Goal: Task Accomplishment & Management: Manage account settings

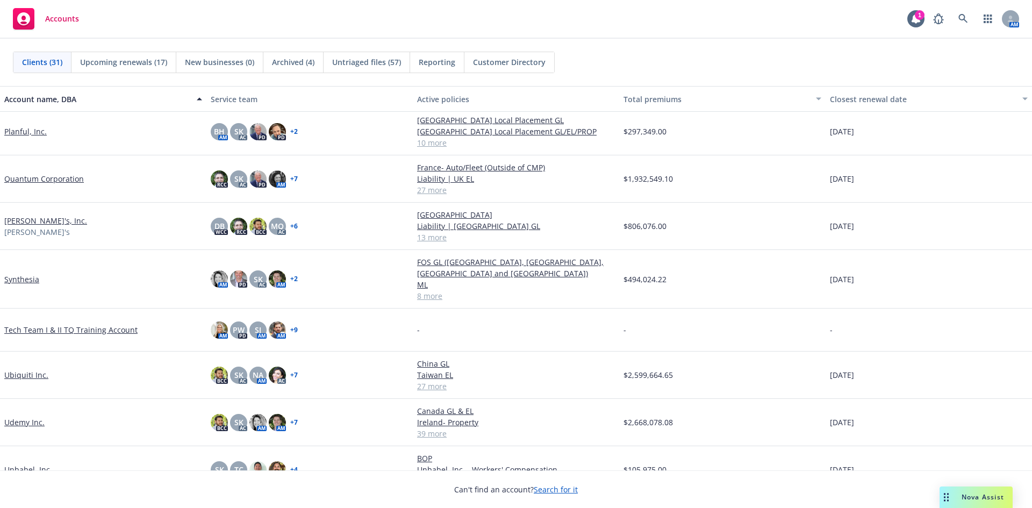
scroll to position [967, 0]
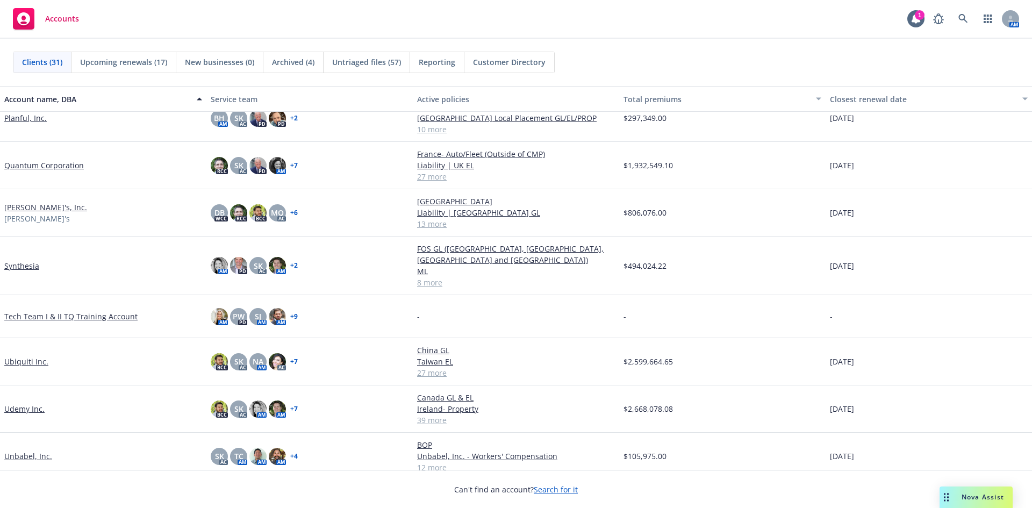
click at [33, 403] on link "Udemy Inc." at bounding box center [24, 408] width 40 height 11
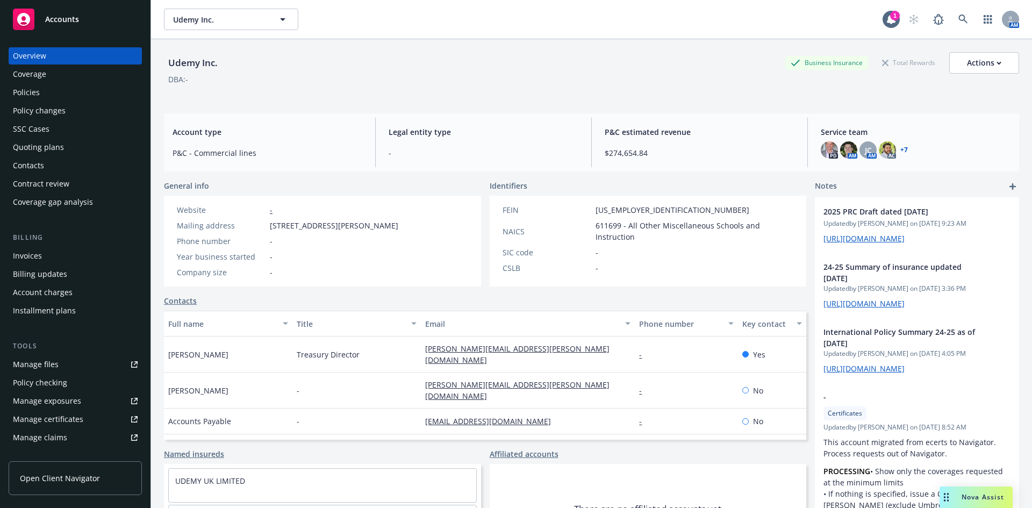
click at [47, 89] on div "Policies" at bounding box center [75, 92] width 125 height 17
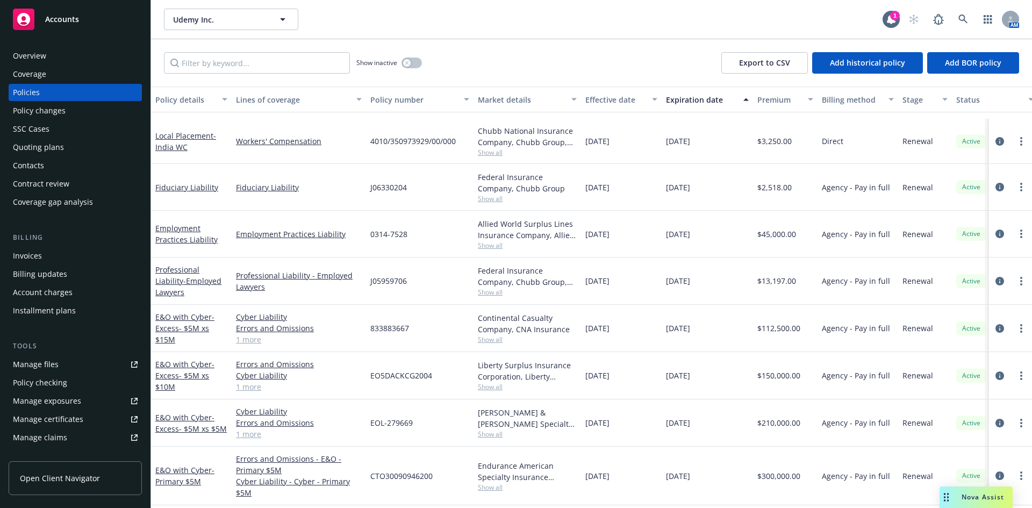
scroll to position [1122, 0]
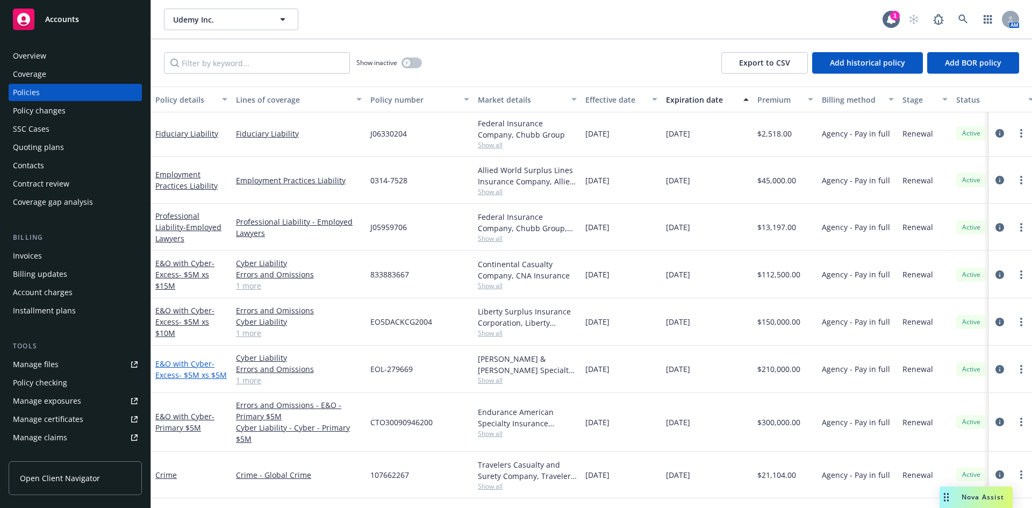
click at [186, 363] on link "E&O with Cyber - Excess- $5M xs $5M" at bounding box center [190, 368] width 71 height 21
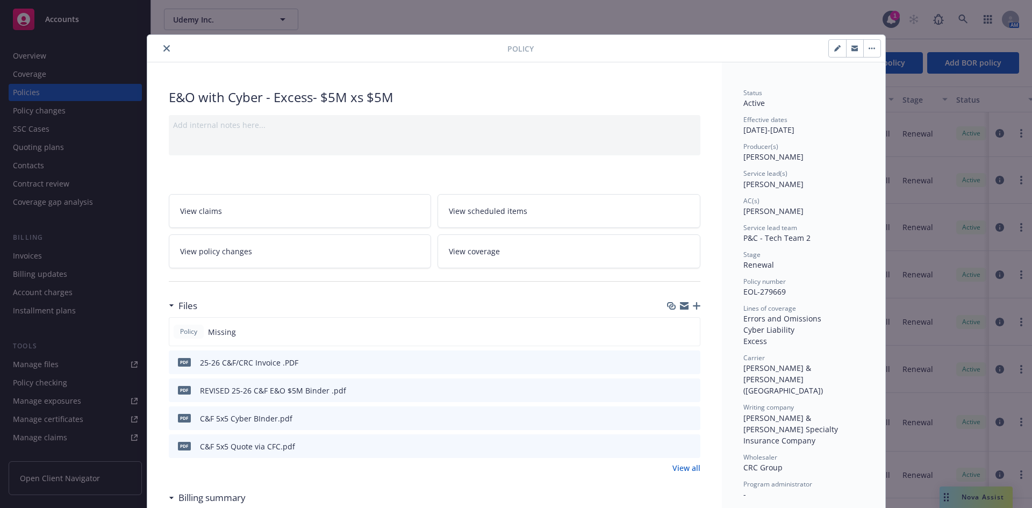
drag, startPoint x: 161, startPoint y: 47, endPoint x: 173, endPoint y: 87, distance: 41.3
click at [163, 47] on icon "close" at bounding box center [166, 48] width 6 height 6
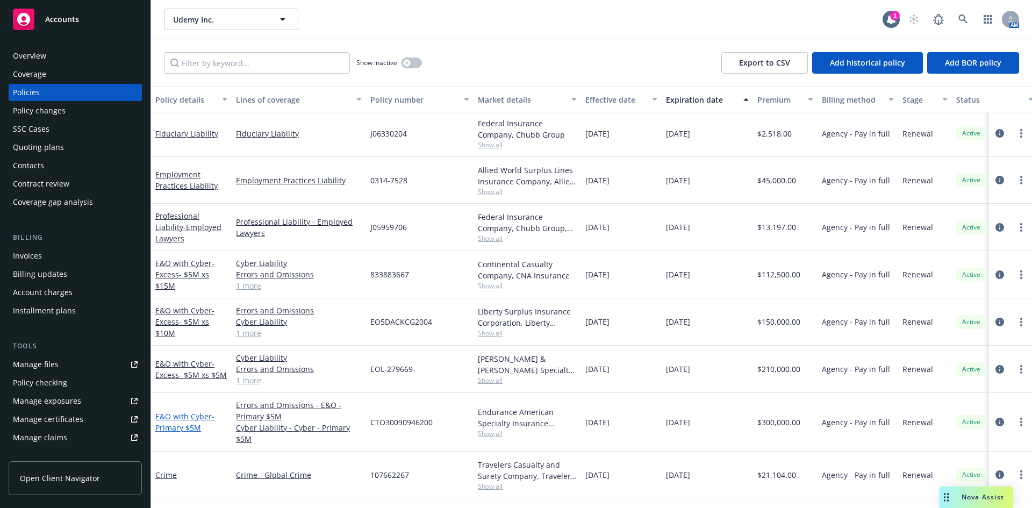
click at [163, 429] on span "- Primary $5M" at bounding box center [184, 421] width 59 height 21
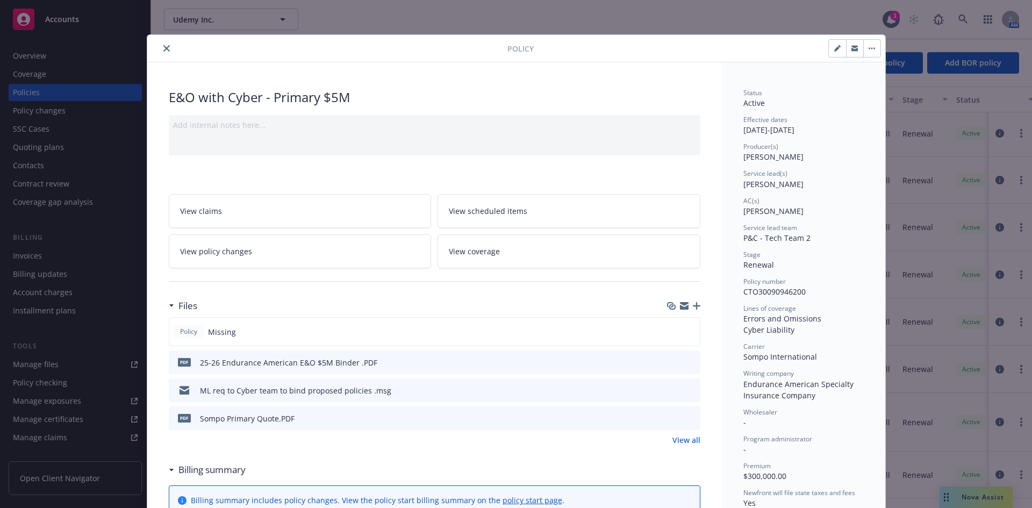
click at [163, 48] on icon "close" at bounding box center [166, 48] width 6 height 6
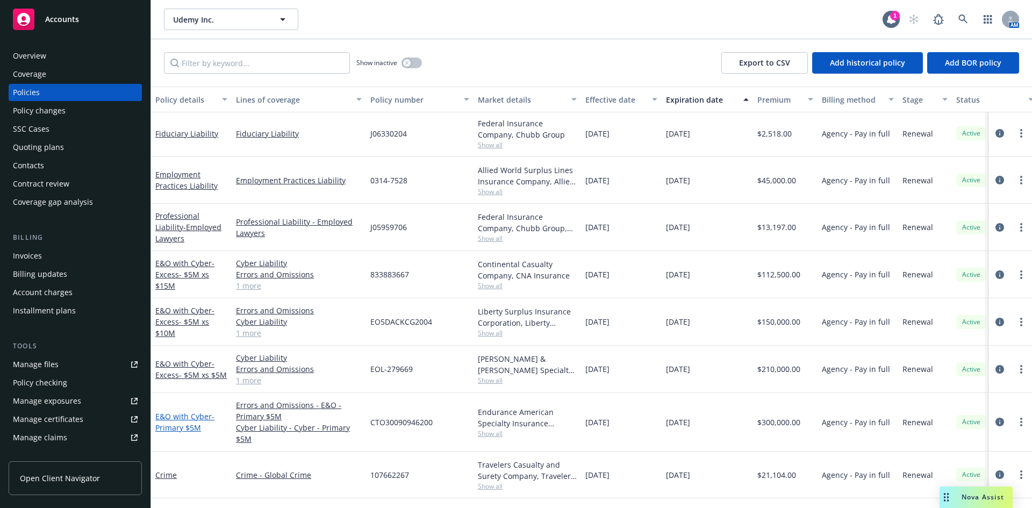
click at [178, 420] on link "E&O with Cyber - Primary $5M" at bounding box center [184, 421] width 59 height 21
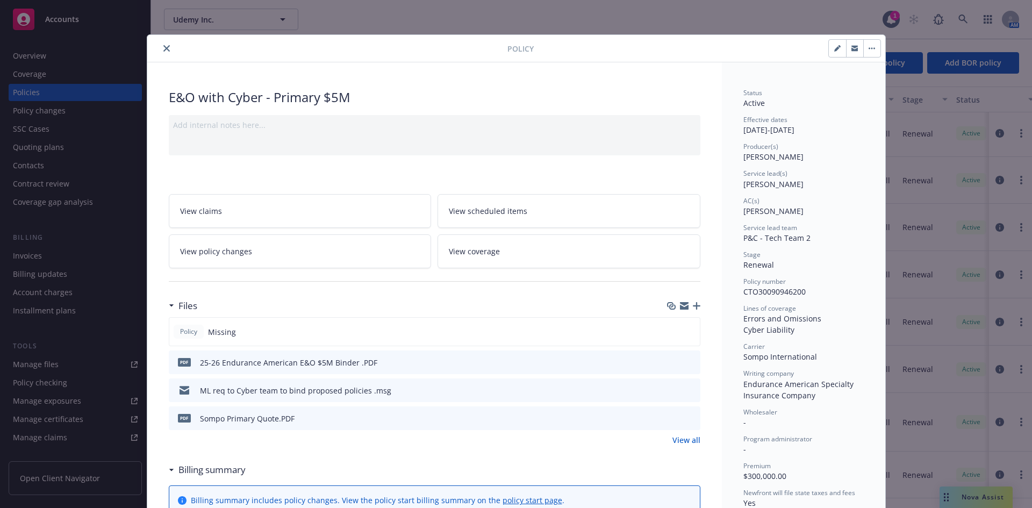
scroll to position [32, 0]
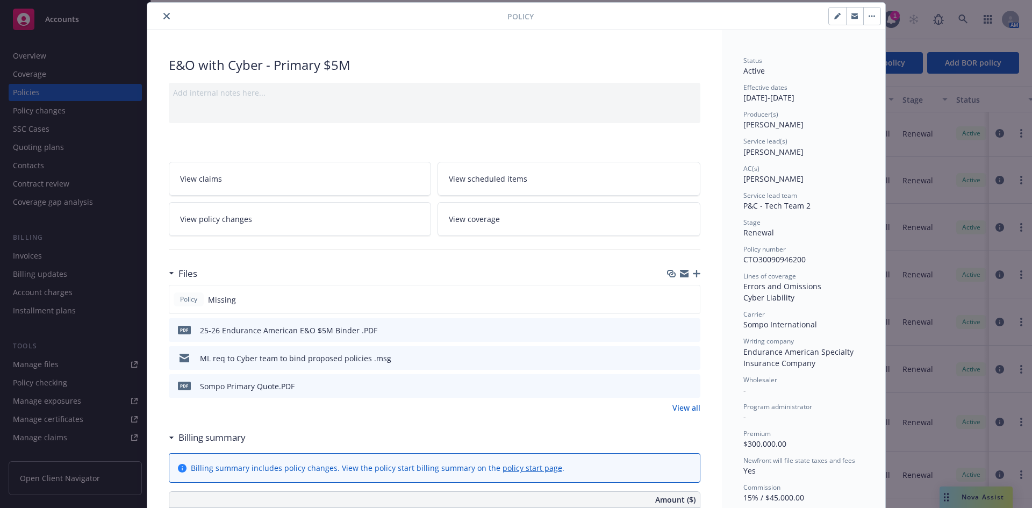
click at [163, 17] on icon "close" at bounding box center [166, 16] width 6 height 6
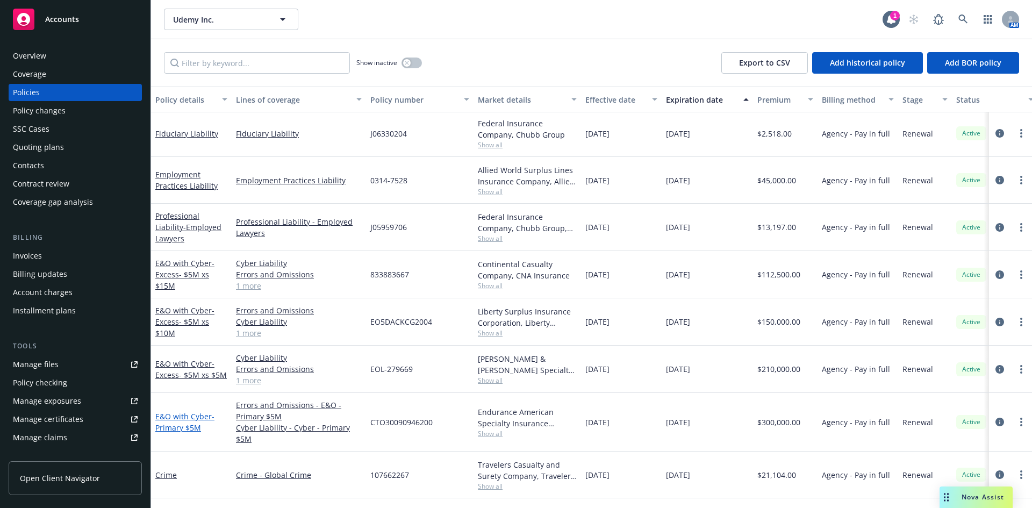
click at [176, 413] on link "E&O with Cyber - Primary $5M" at bounding box center [184, 421] width 59 height 21
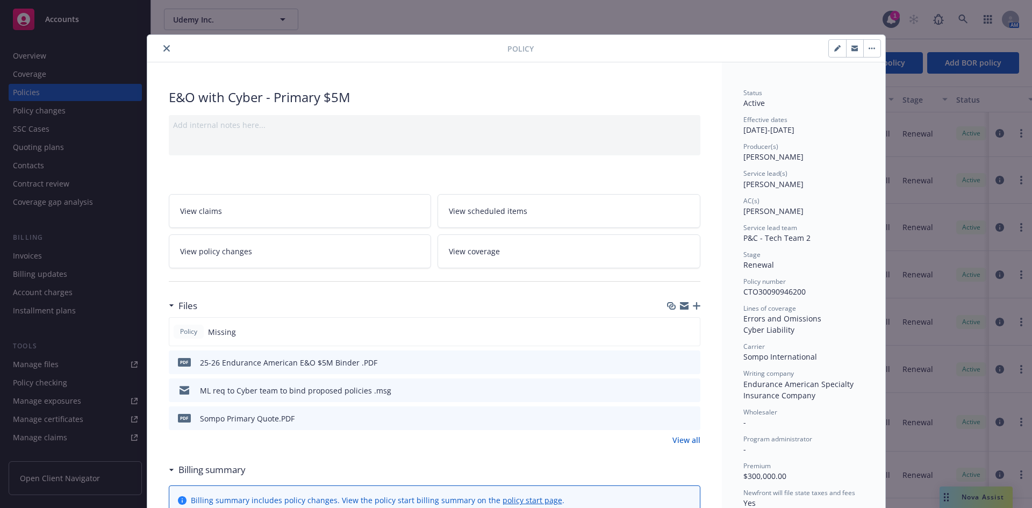
scroll to position [32, 0]
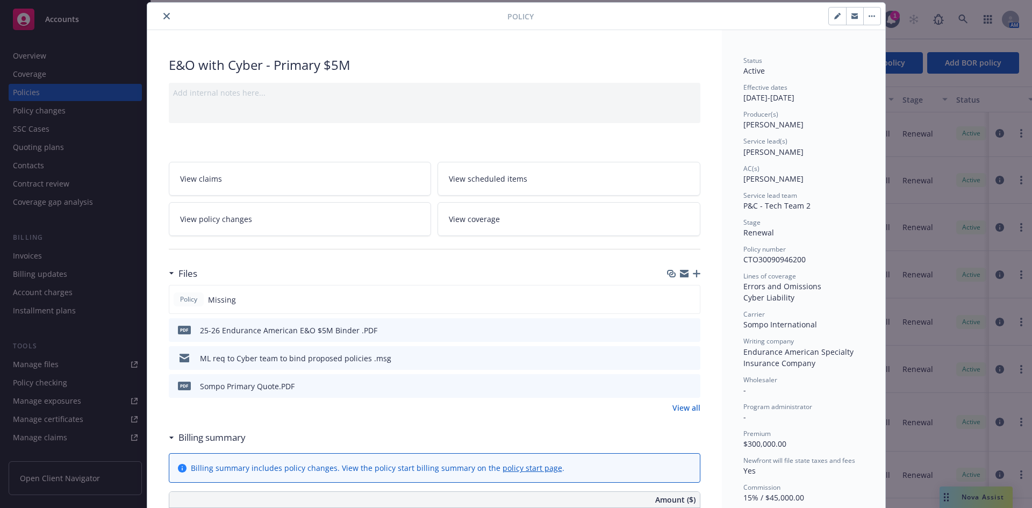
click at [690, 358] on icon "preview file" at bounding box center [690, 358] width 10 height 8
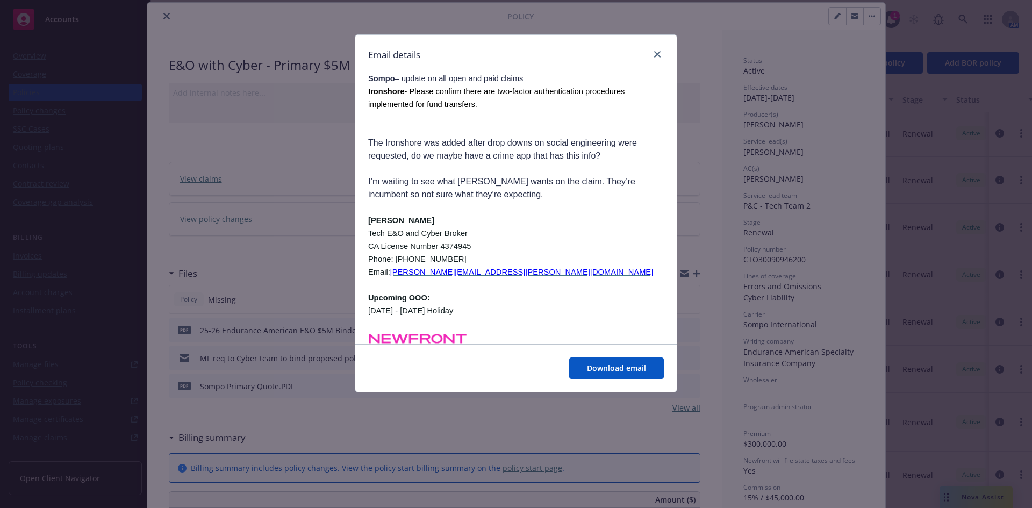
scroll to position [0, 0]
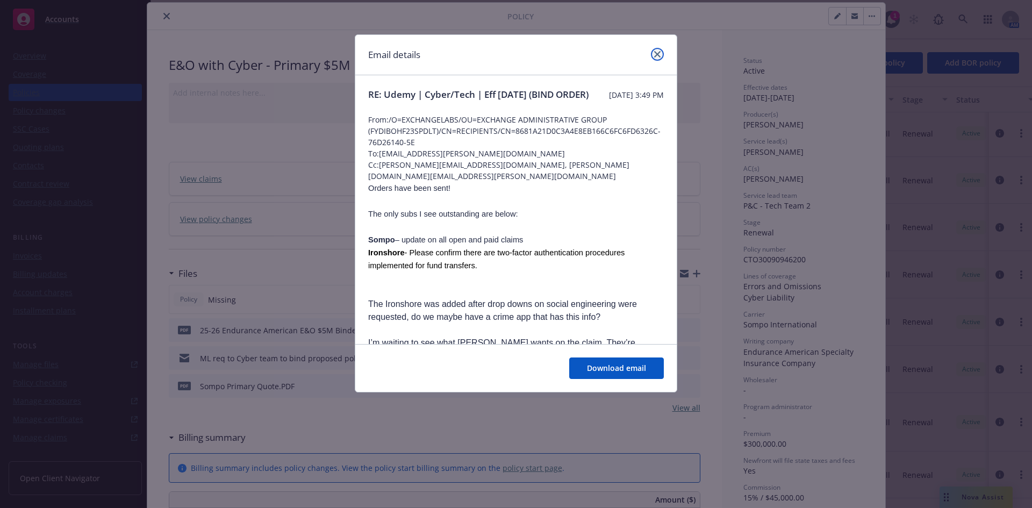
click at [657, 54] on icon "close" at bounding box center [657, 54] width 6 height 6
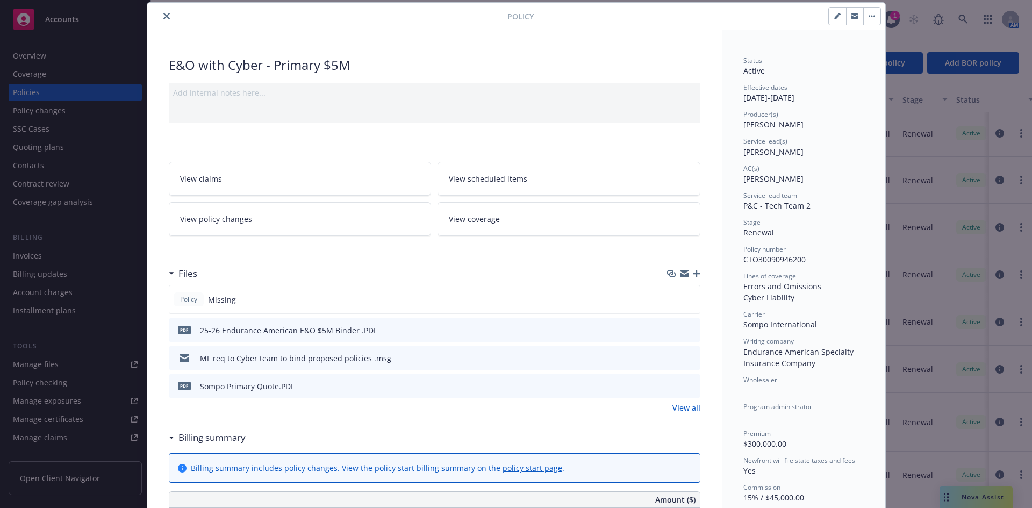
click at [163, 18] on icon "close" at bounding box center [166, 16] width 6 height 6
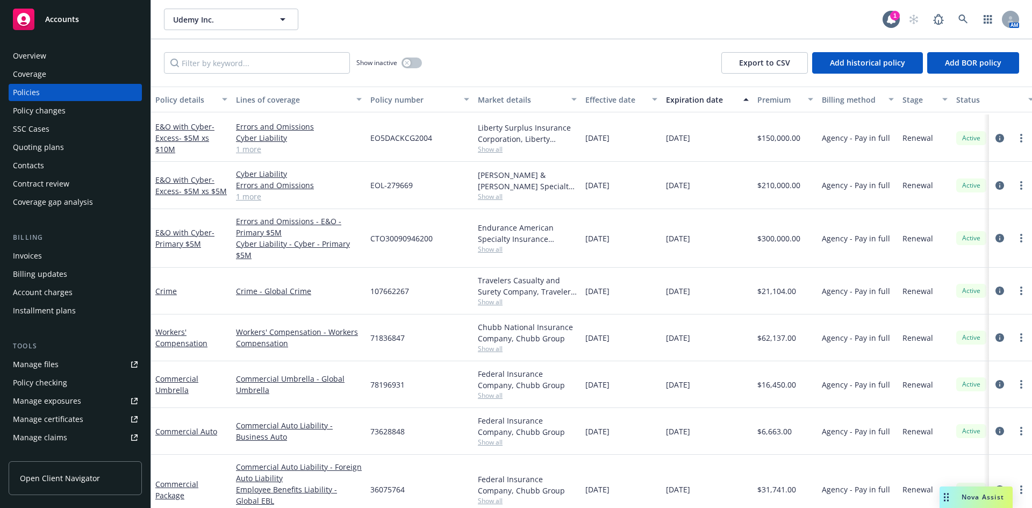
scroll to position [1280, 0]
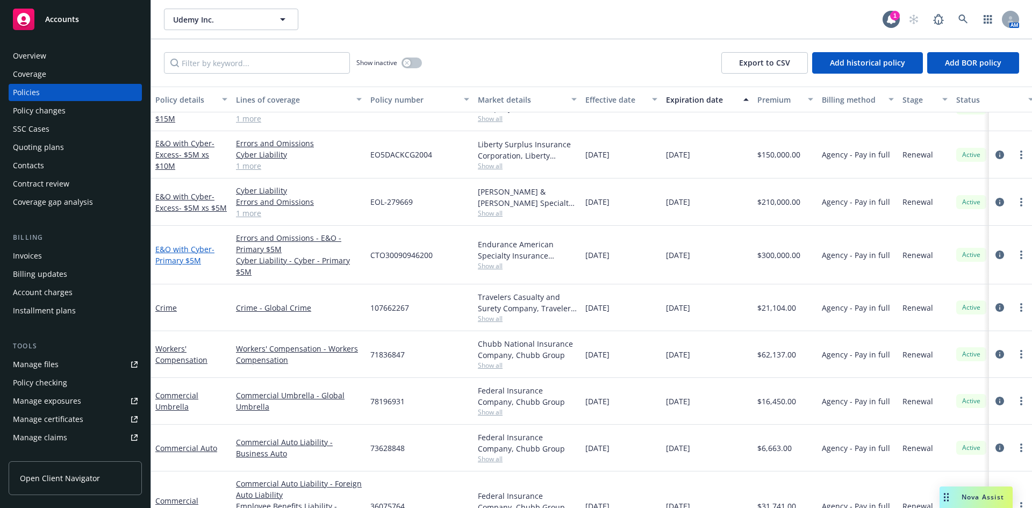
click at [168, 253] on link "E&O with Cyber - Primary $5M" at bounding box center [184, 254] width 59 height 21
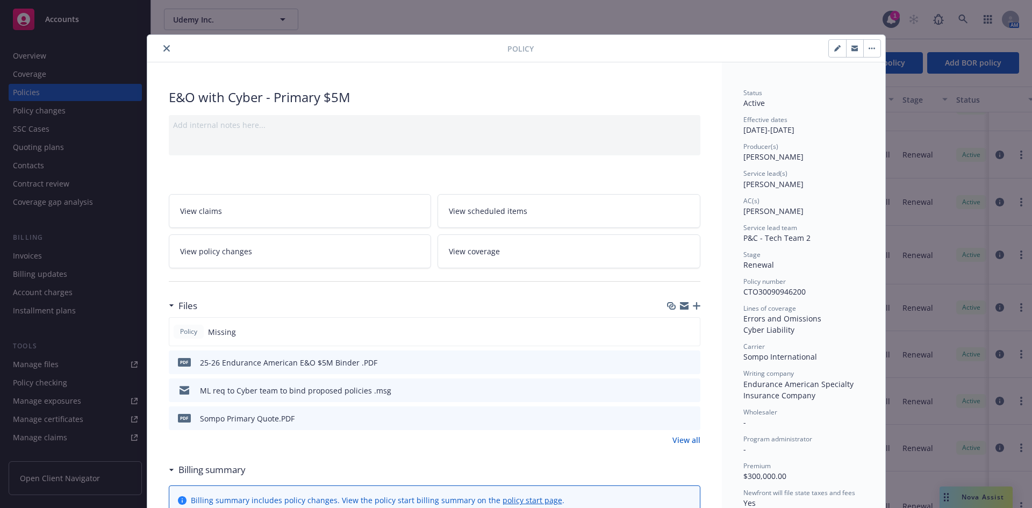
click at [694, 308] on icon "button" at bounding box center [697, 306] width 8 height 8
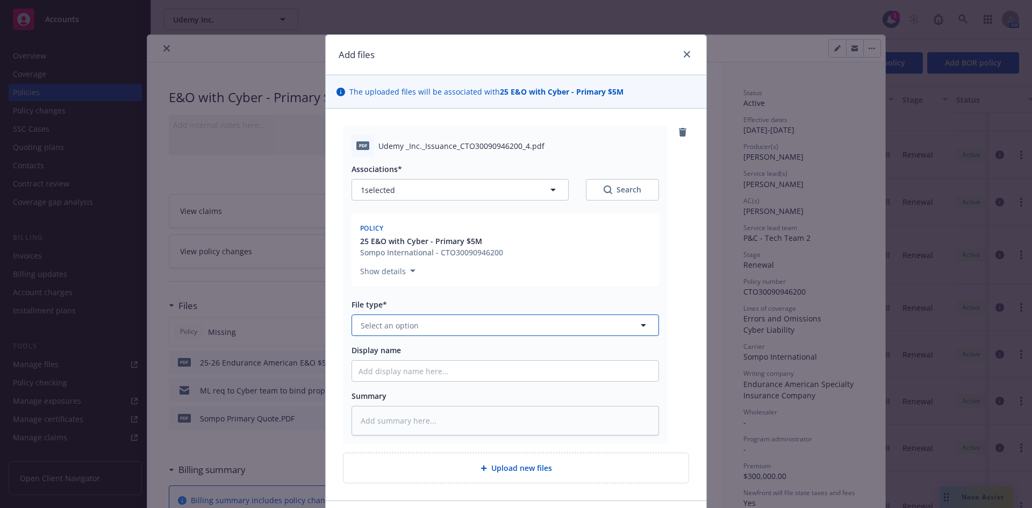
click at [415, 327] on button "Select an option" at bounding box center [504, 324] width 307 height 21
type textarea "x"
click at [423, 320] on button "Select an option" at bounding box center [504, 324] width 307 height 21
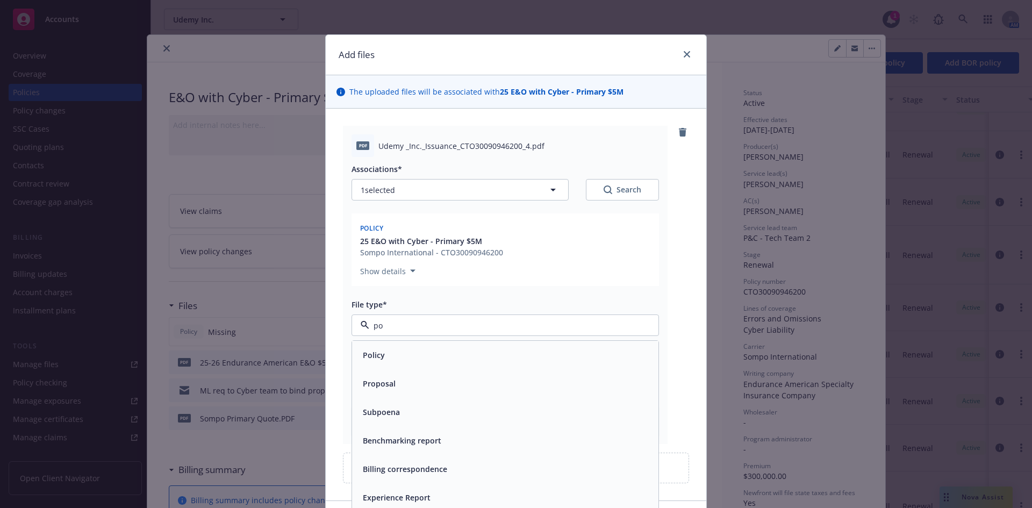
type input "pol"
click at [399, 354] on div "Policy" at bounding box center [504, 355] width 293 height 16
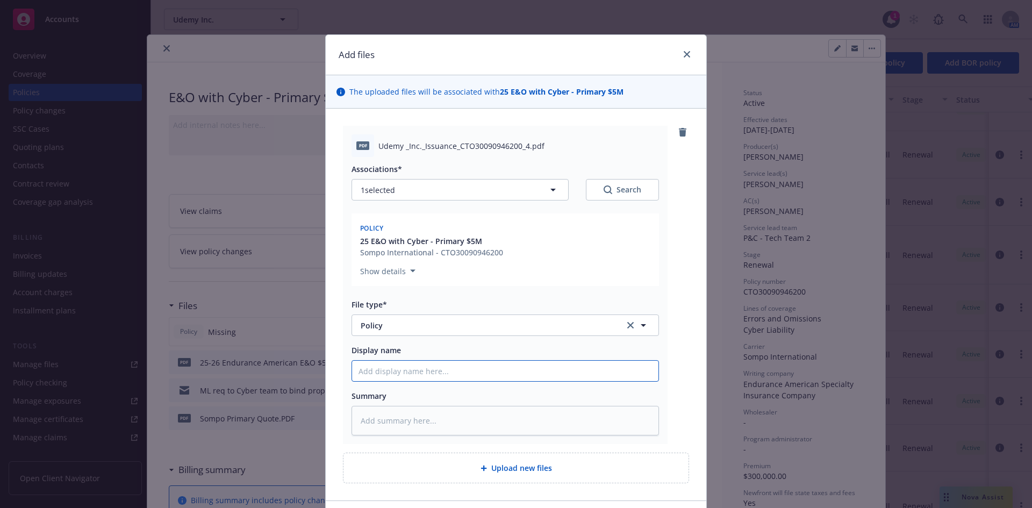
click at [407, 368] on input "Display name" at bounding box center [505, 371] width 306 height 20
click at [405, 372] on input "Display name" at bounding box center [505, 371] width 306 height 20
type textarea "x"
type input "2"
type textarea "x"
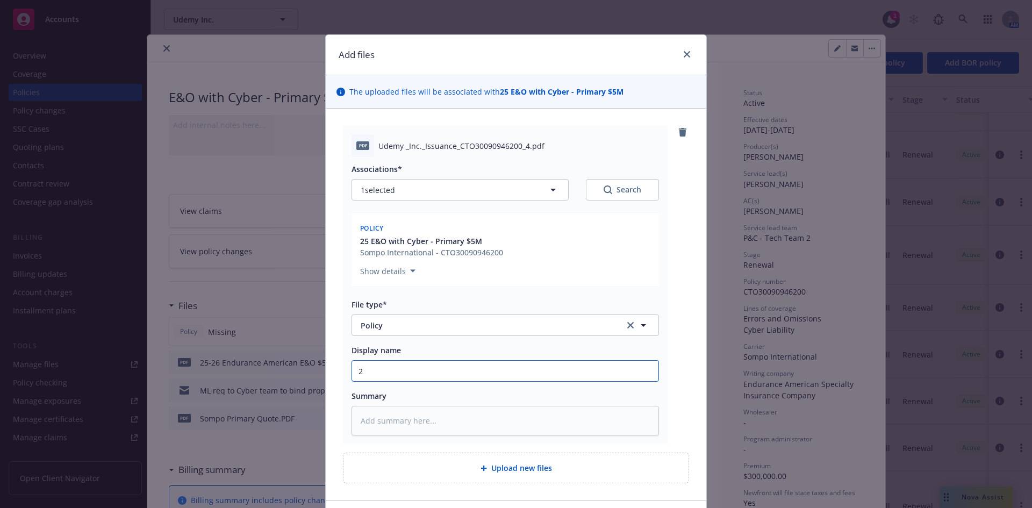
type input "25"
type textarea "x"
type input "25-"
type textarea "x"
type input "25-2"
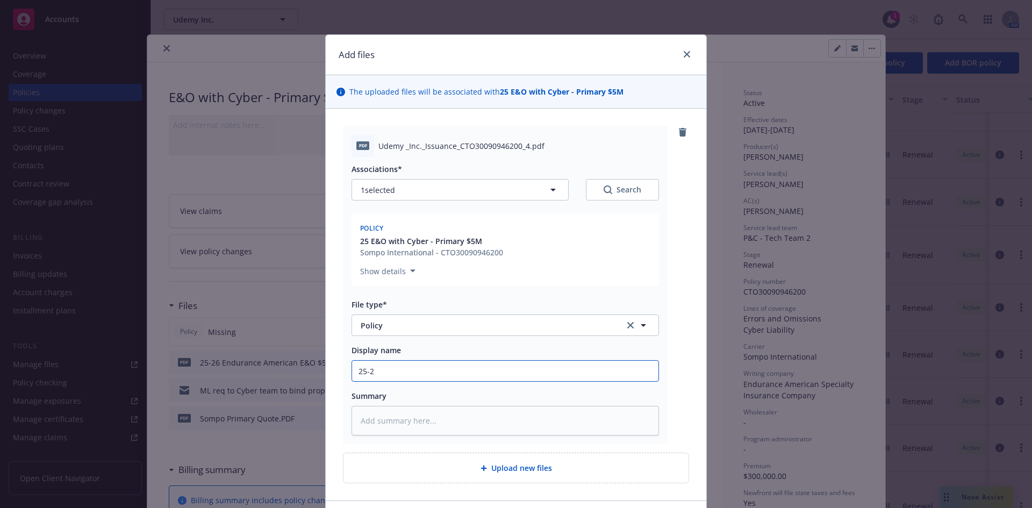
type textarea "x"
type input "25-26"
type textarea "x"
type input "25-26"
type textarea "x"
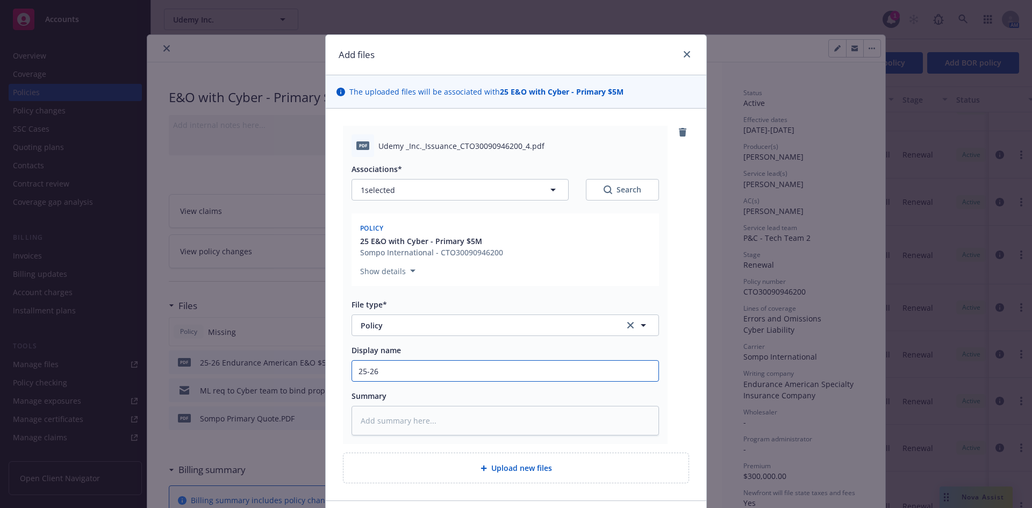
type input "25-26 S"
type textarea "x"
type input "25-26 So"
type textarea "x"
type input "25-26 Som"
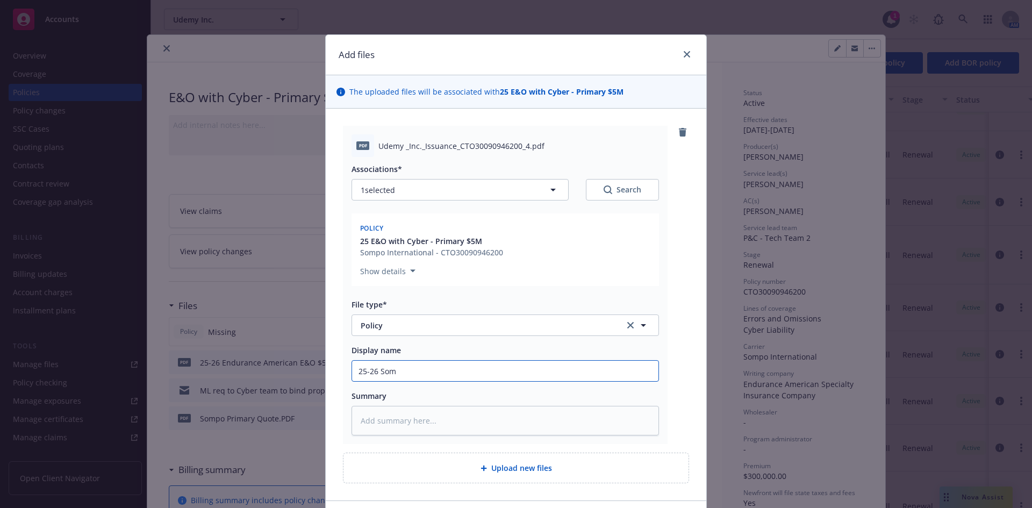
type textarea "x"
type input "25-26 Somp"
type textarea "x"
type input "25-26 Sompo"
type textarea "x"
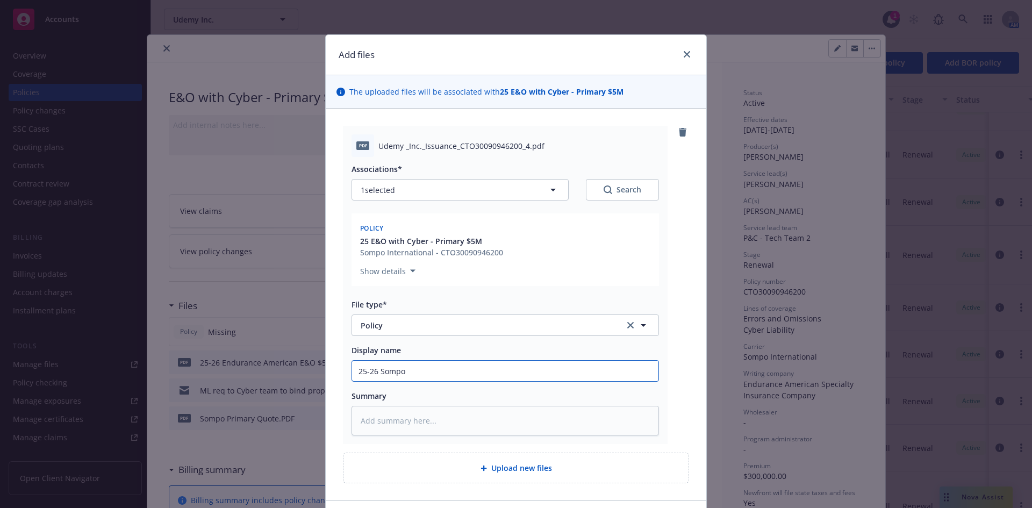
type input "25-26 Sompo"
type textarea "x"
type input "25-26 Sompo E"
type textarea "x"
type input "25-26 Sompo E&"
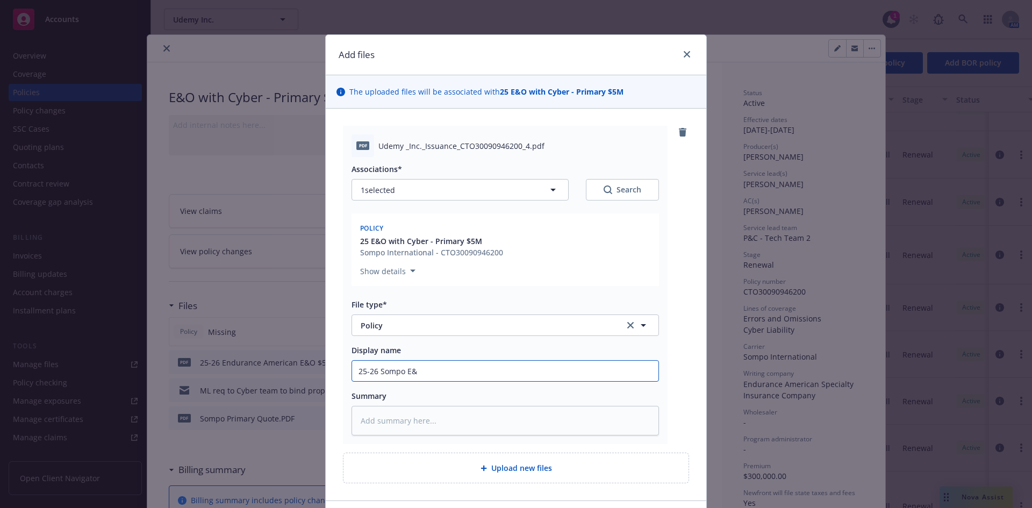
type textarea "x"
type input "25-26 Sompo E&O"
type textarea "x"
type input "25-26 Sompo E&O"
type textarea "x"
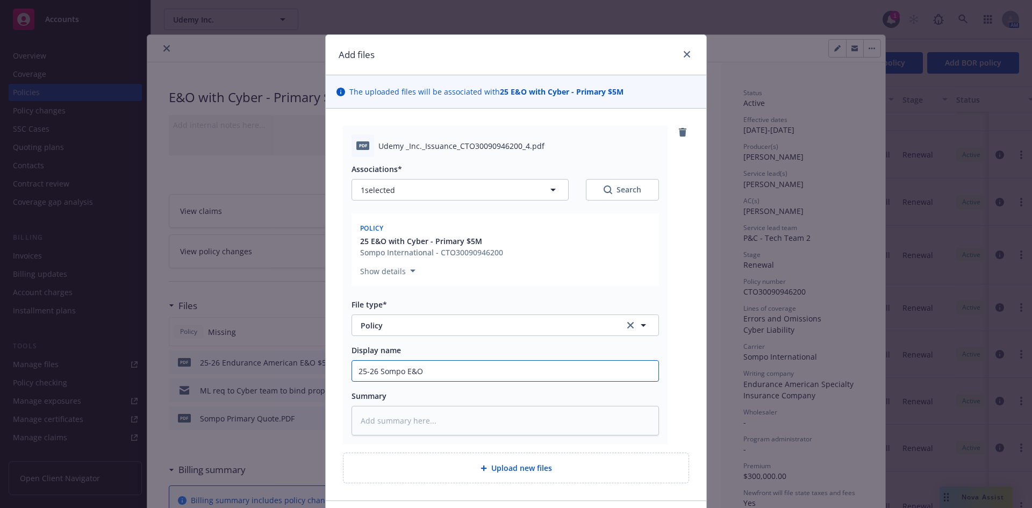
type input "25-26 Sompo E&O $"
type textarea "x"
type input "25-26 Sompo E&O $5"
type textarea "x"
type input "25-26 Sompo E&O $5M"
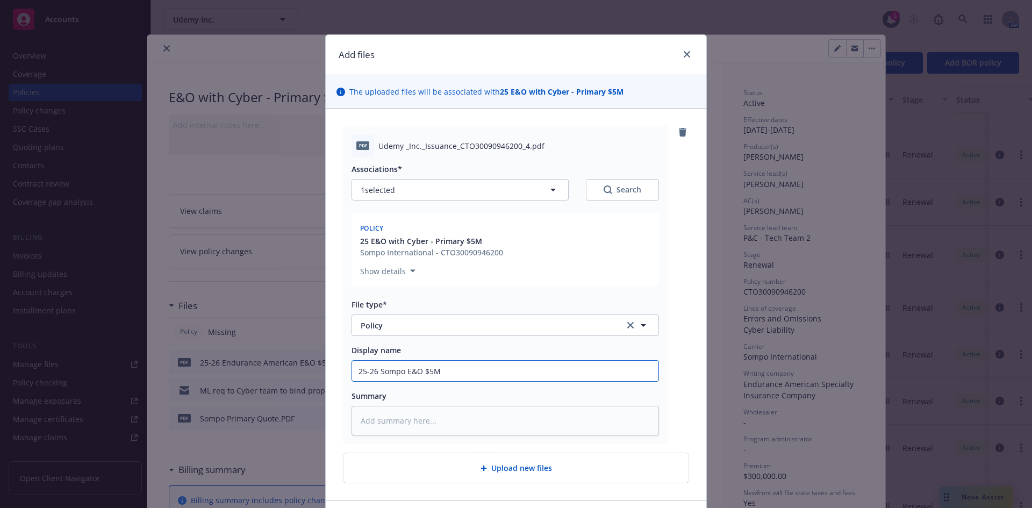
type textarea "x"
type input "25-26 Sompo E&O $5M"
type textarea "x"
type input "25-26 Sompo E&O $5M P"
type textarea "x"
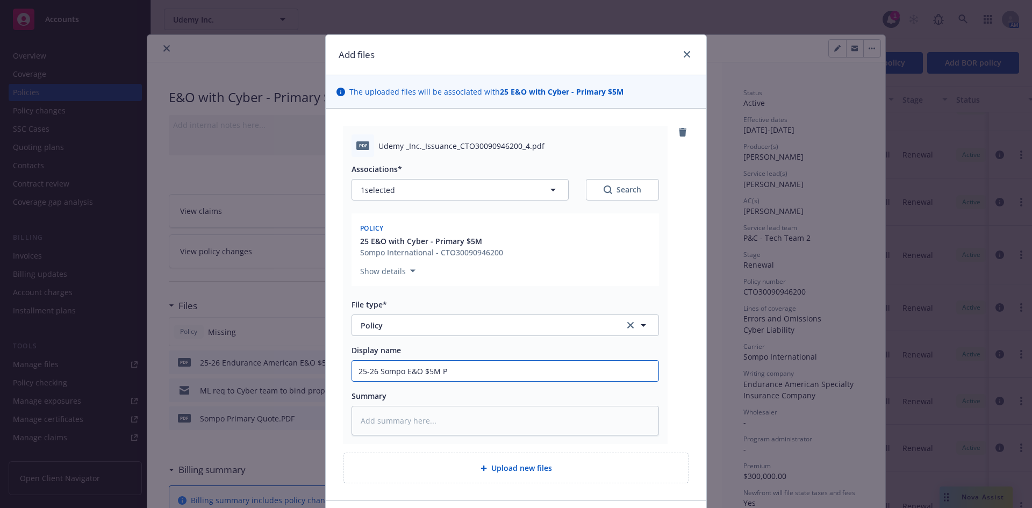
type input "25-26 Sompo E&O $5M Pr"
type textarea "x"
type input "25-26 Sompo E&O $5M Pri"
type textarea "x"
type input "25-26 Sompo E&O $5M Prim"
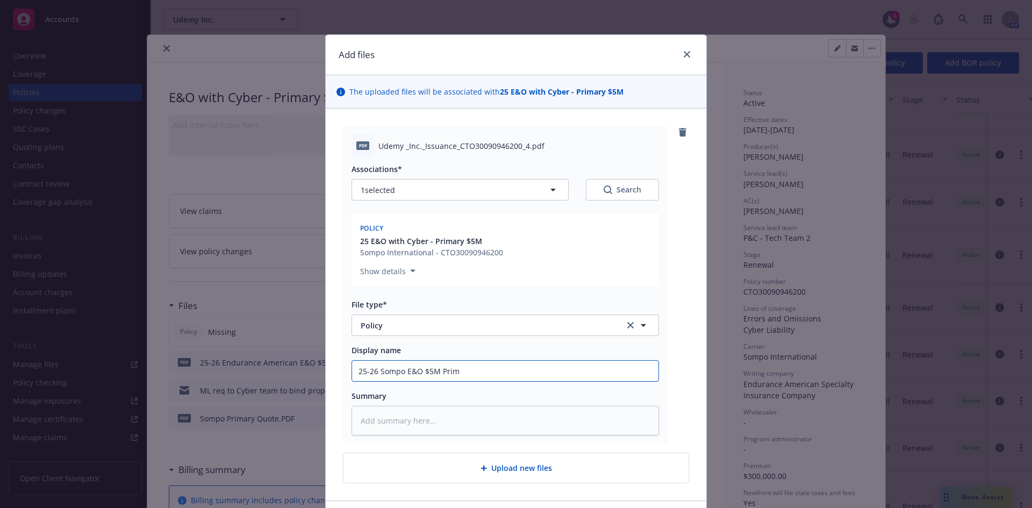
type textarea "x"
type input "25-26 Sompo E&O $5M Prima"
type textarea "x"
type input "25-26 Sompo E&O $5M Primar"
type textarea "x"
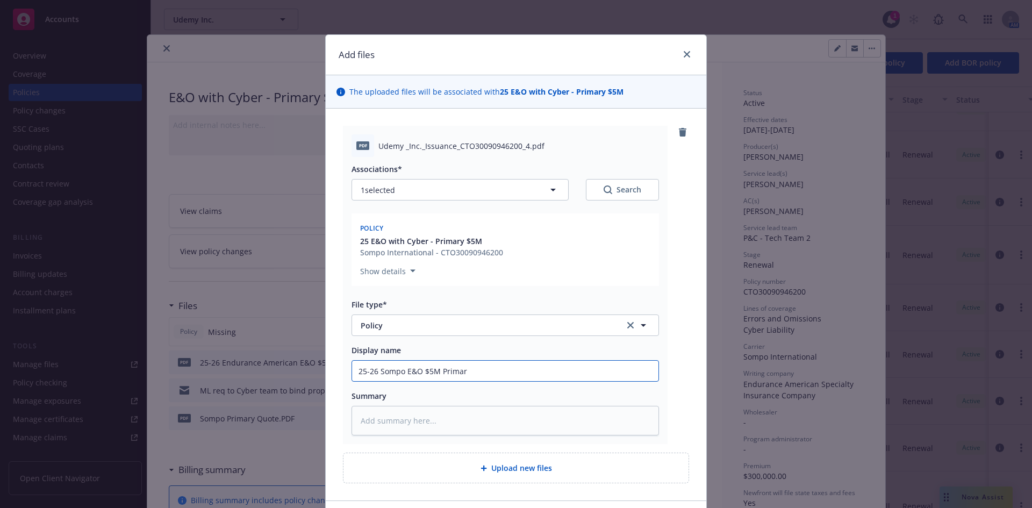
type input "25-26 Sompo E&O $5M Primary"
type textarea "x"
type input "25-26 Sompo E&O $5M Primary"
type textarea "x"
type input "25-26 Sompo E&O $5M Primary p"
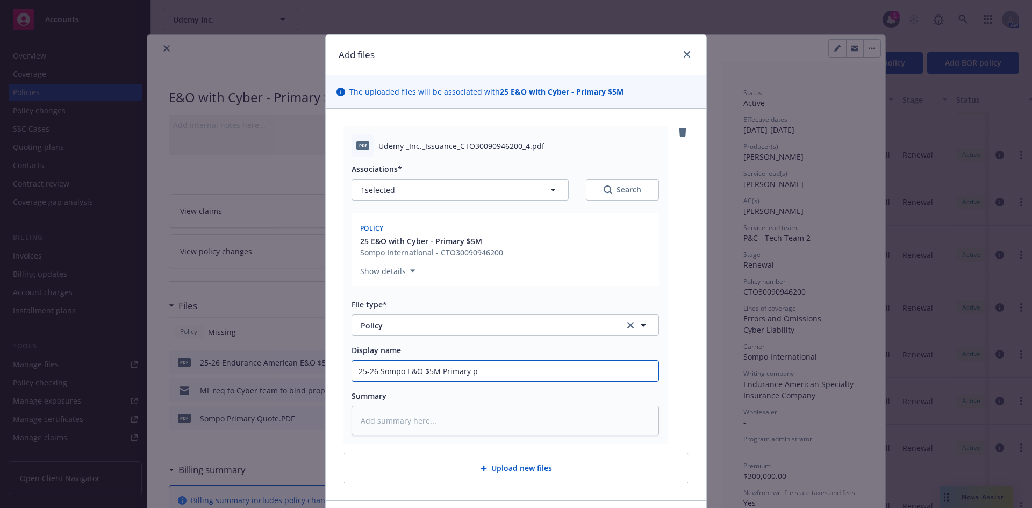
type textarea "x"
type input "25-26 Sompo E&O $5M Primary po"
type textarea "x"
type input "25-26 Sompo E&O $5M Primary pol"
type textarea "x"
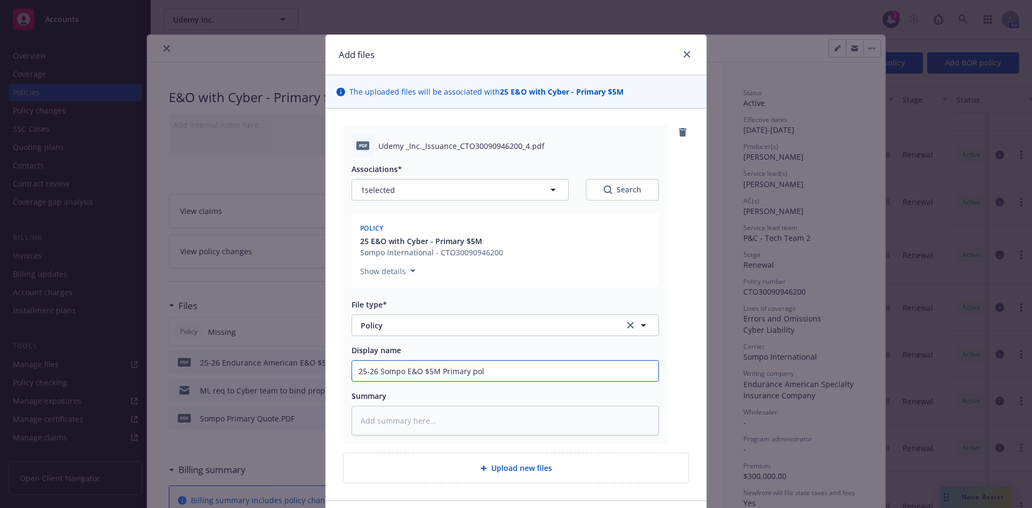
type input "25-26 Sompo E&O $5M Primary poli"
type textarea "x"
type input "25-26 Sompo E&O $5M Primary polic"
type textarea "x"
type input "25-26 Sompo E&O $5M Primary policy"
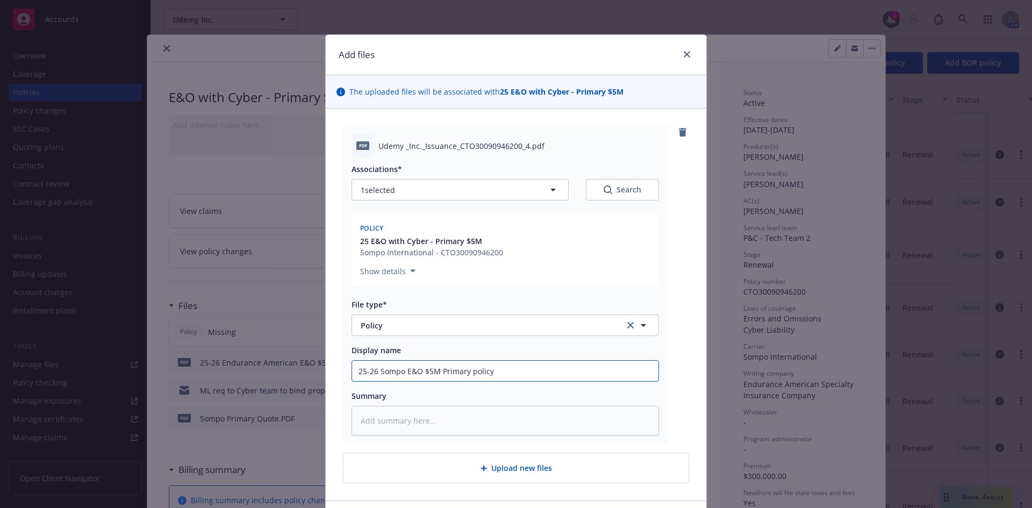
type textarea "x"
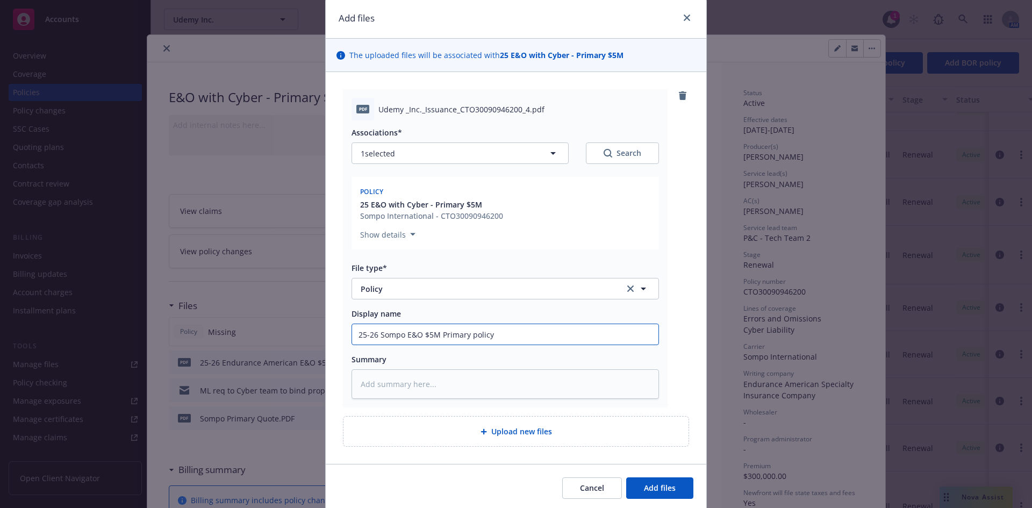
scroll to position [75, 0]
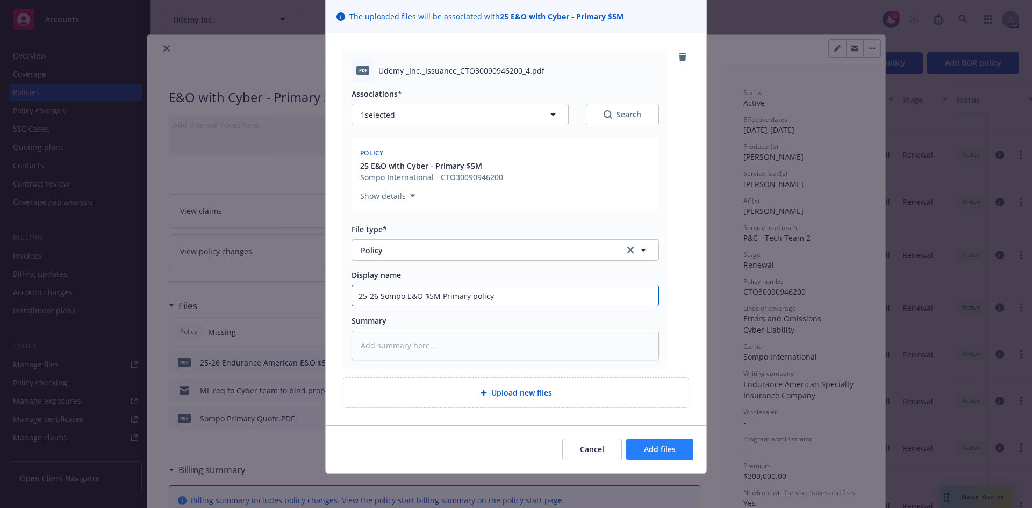
type input "25-26 Sompo E&O $5M Primary policy"
click at [657, 450] on span "Add files" at bounding box center [660, 449] width 32 height 10
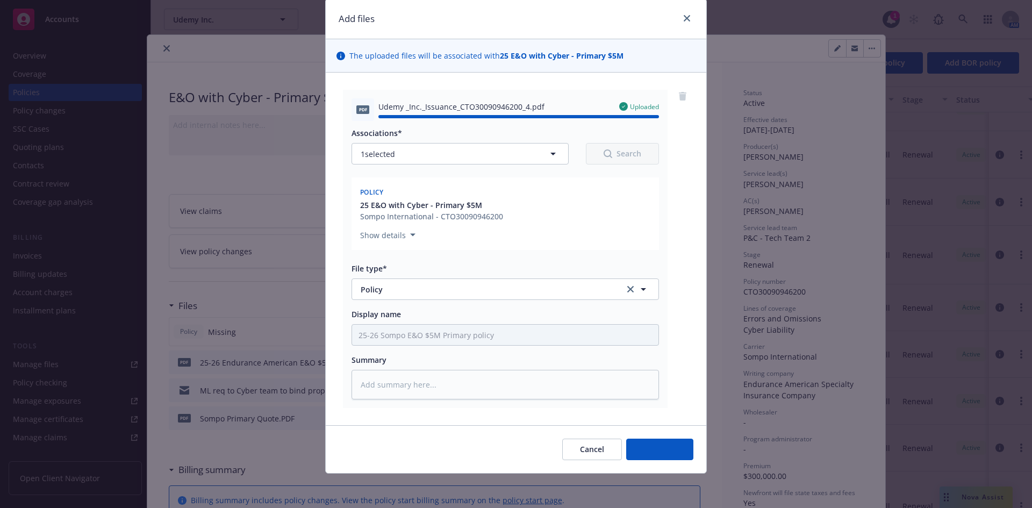
type textarea "x"
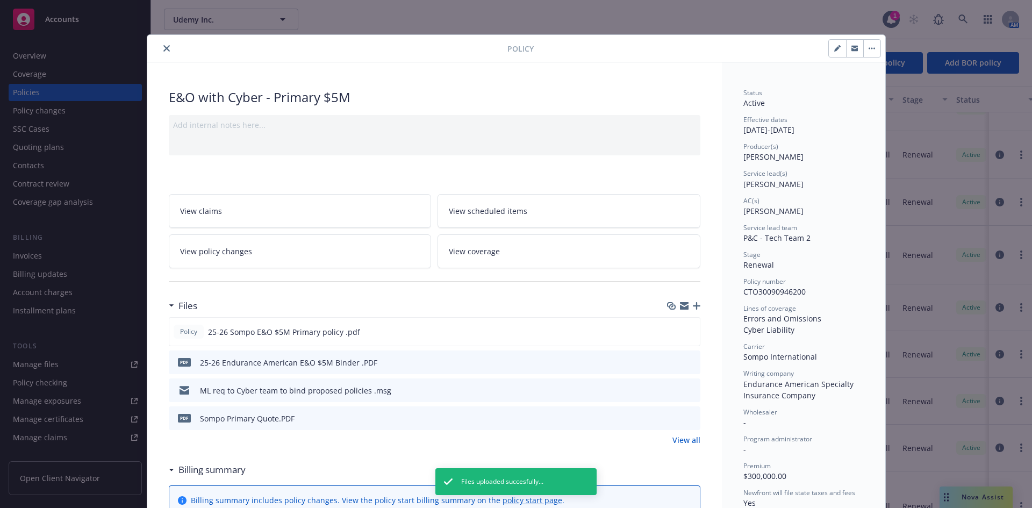
click at [163, 51] on icon "close" at bounding box center [166, 48] width 6 height 6
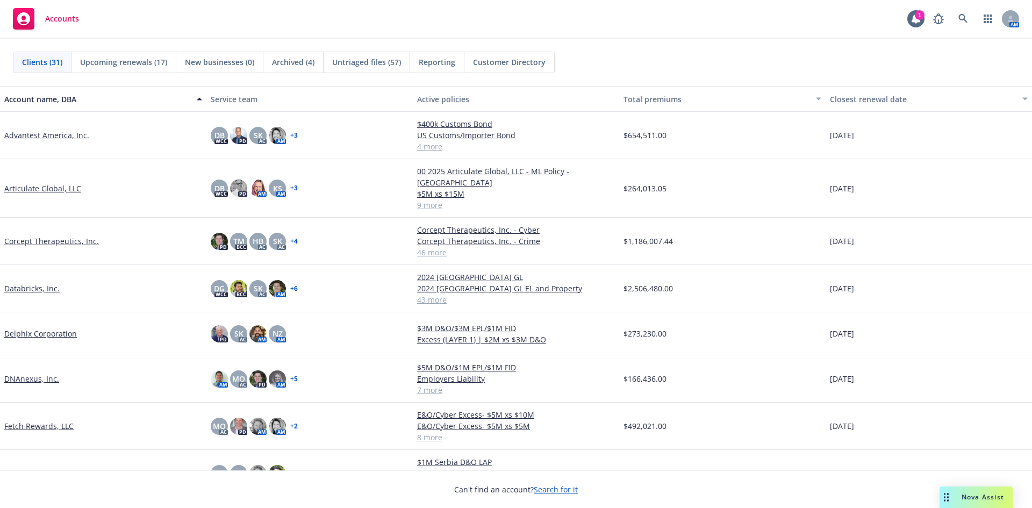
click at [23, 373] on link "DNAnexus, Inc." at bounding box center [31, 378] width 55 height 11
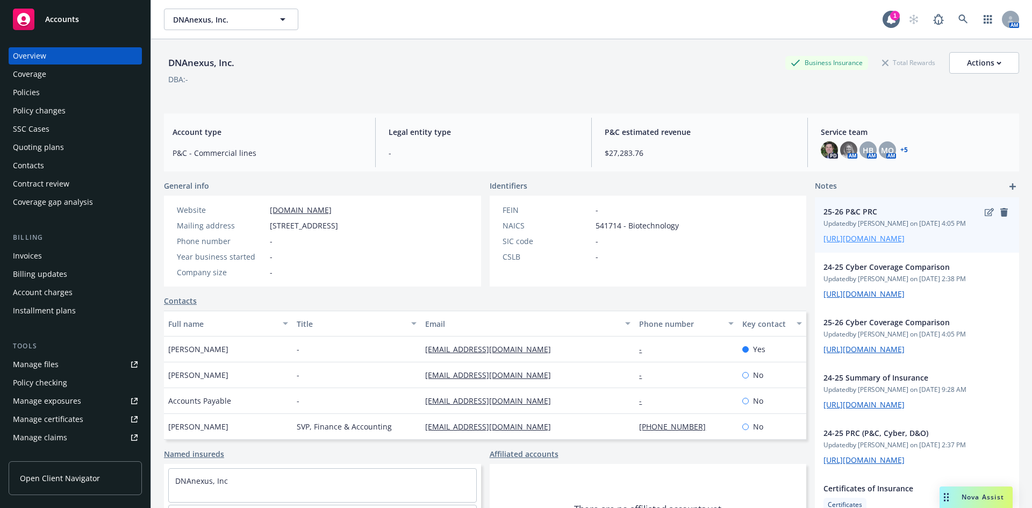
click at [892, 243] on link "https://iln-my.sharepoint.com/:x:/g/personal/yamato_seki_newfront_com/EUMQqMhiN…" at bounding box center [863, 238] width 81 height 10
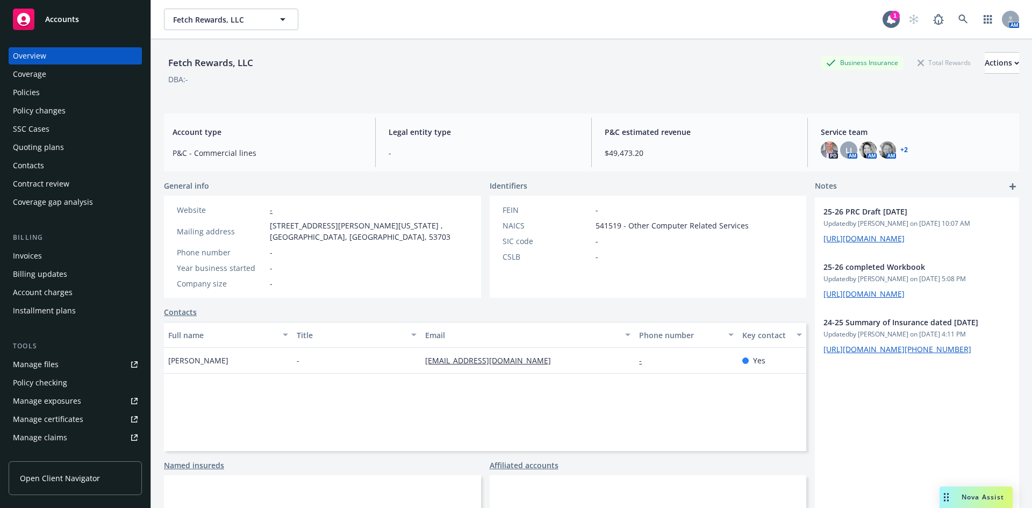
click at [59, 423] on div "Manage certificates" at bounding box center [48, 419] width 70 height 17
click at [900, 243] on link "https://iln-my.sharepoint.com/:x:/r/personal/stephanie_koelle_newfront_com/Docu…" at bounding box center [863, 238] width 81 height 10
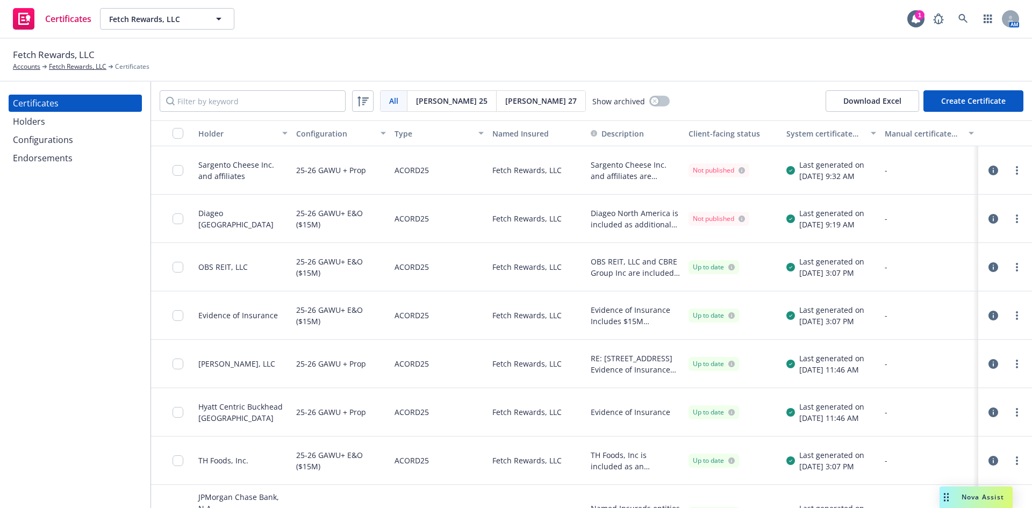
scroll to position [267, 0]
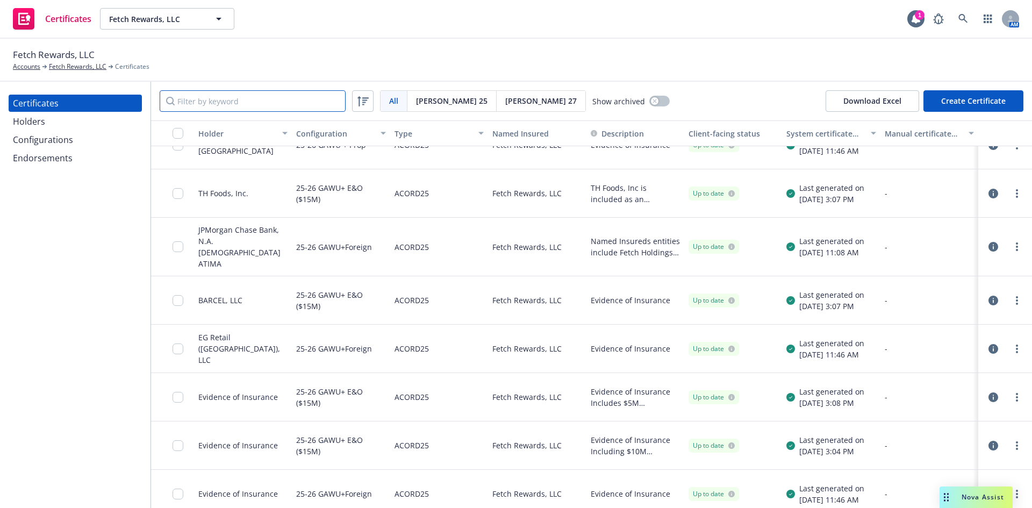
click at [199, 103] on input "Filter by keyword" at bounding box center [253, 100] width 186 height 21
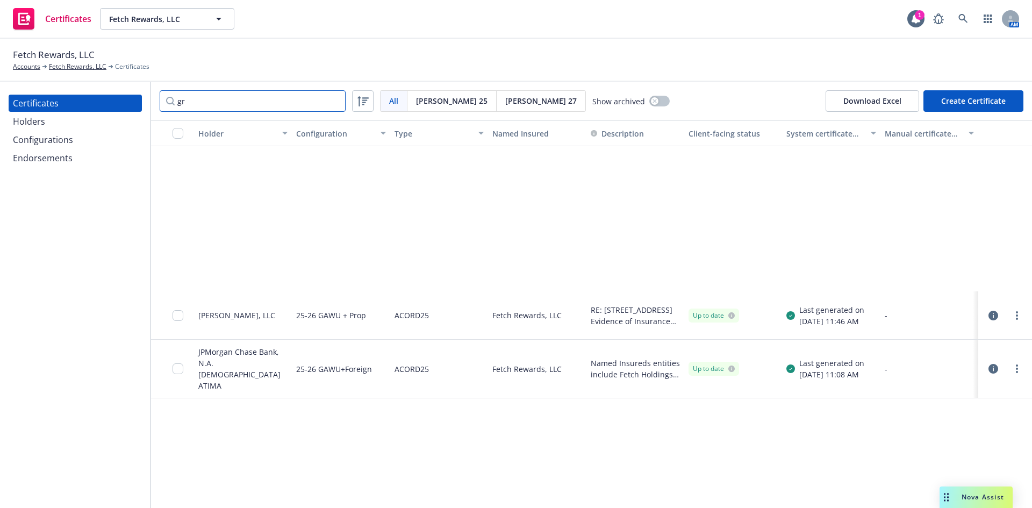
type input "gr"
click at [38, 122] on div "Holders" at bounding box center [29, 121] width 32 height 17
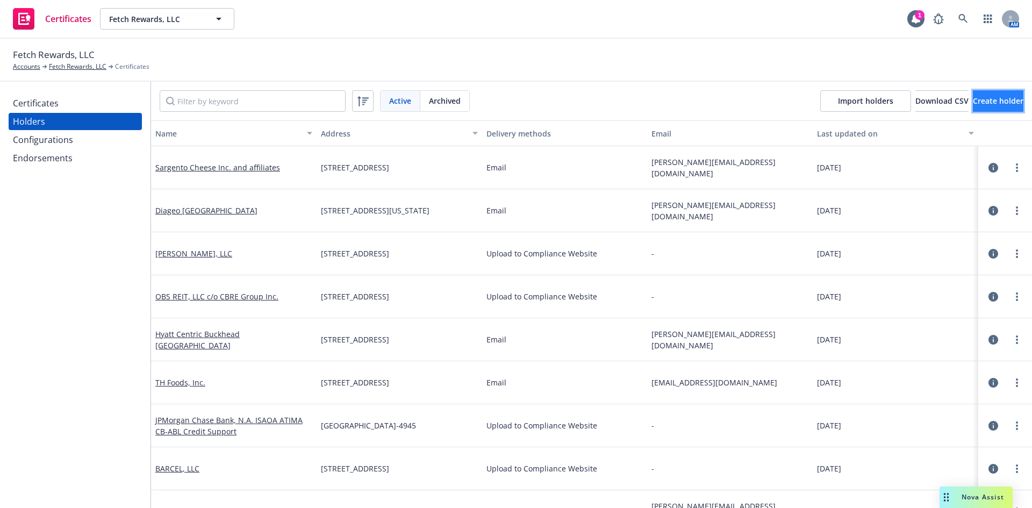
click at [973, 102] on span "Create holder" at bounding box center [998, 101] width 51 height 10
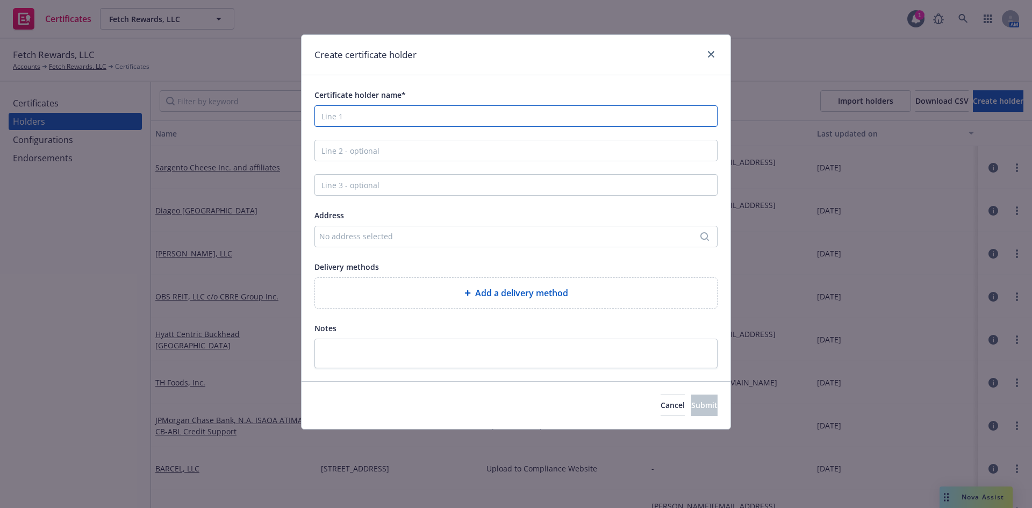
click at [378, 114] on input "Certificate holder name*" at bounding box center [515, 115] width 403 height 21
paste input "Groceryshop, LLC"
type input "Groceryshop, LLC"
click at [348, 239] on div "No address selected" at bounding box center [510, 236] width 383 height 11
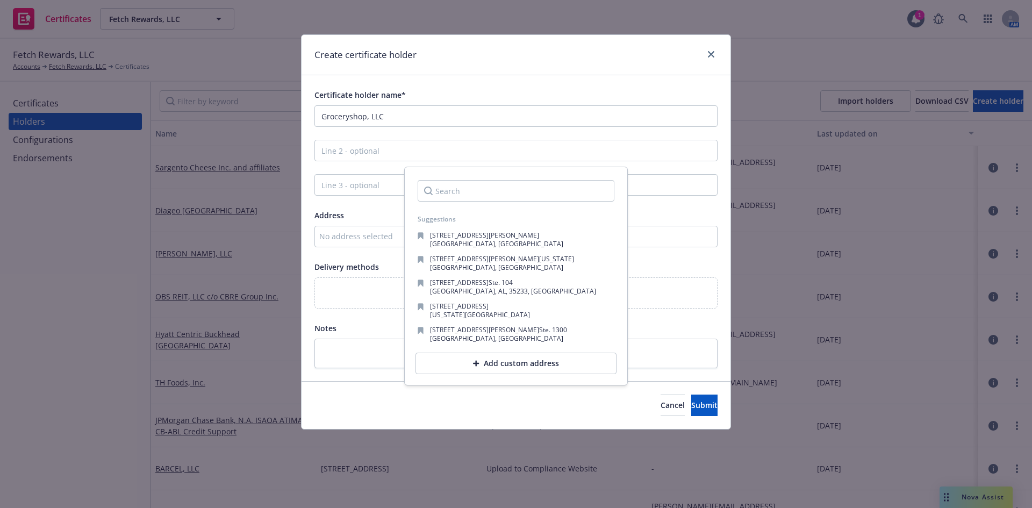
click at [459, 186] on input "Search" at bounding box center [516, 190] width 197 height 21
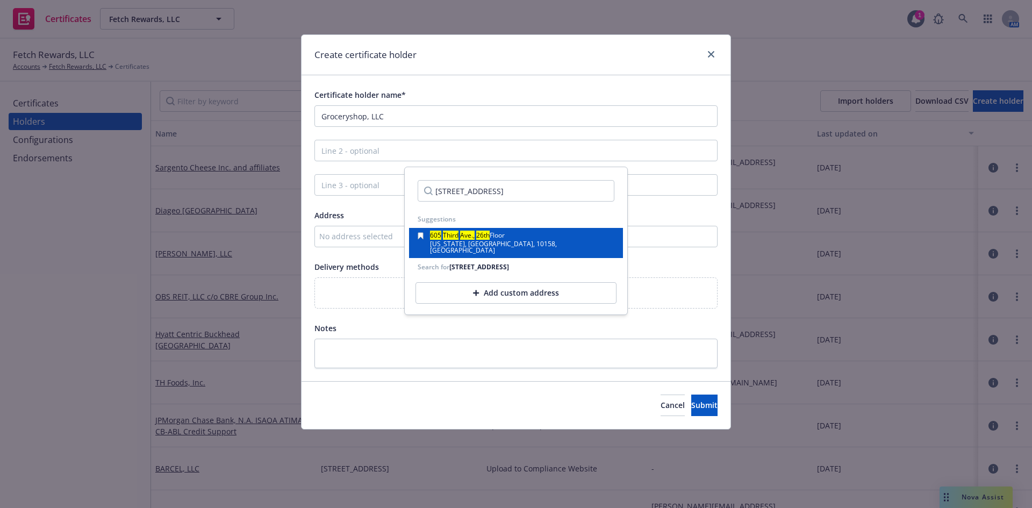
type input "605 Third Ave., 26th Flr."
click at [518, 242] on div "605 Third Ave., 26th Floor New York, NY, 10158, USA" at bounding box center [516, 242] width 197 height 21
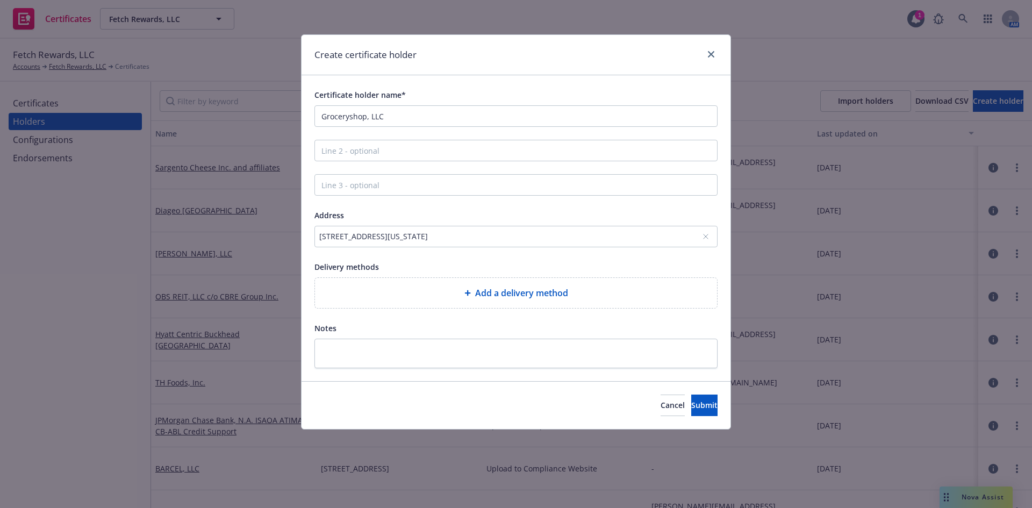
click at [514, 290] on span "Add a delivery method" at bounding box center [521, 292] width 93 height 13
select select "EMAIL"
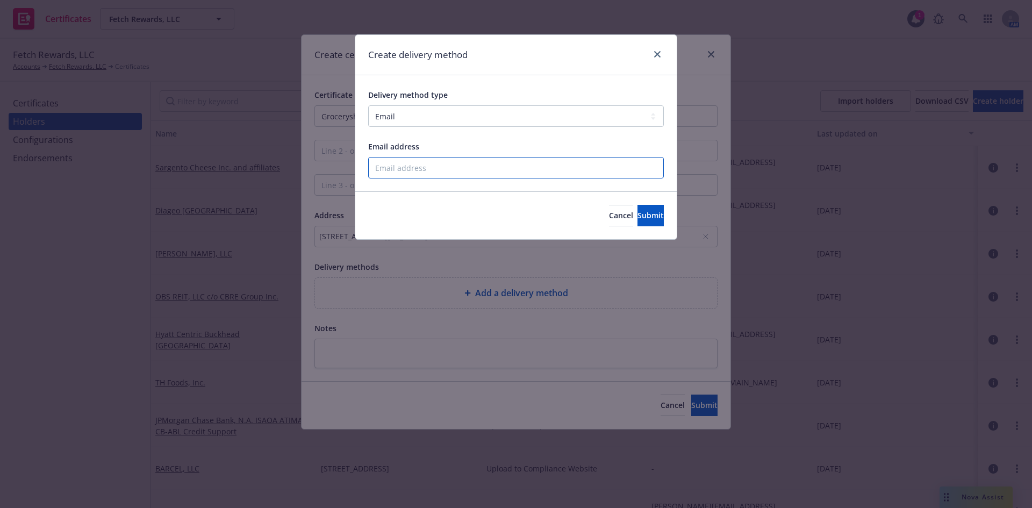
click at [407, 172] on input "Email address" at bounding box center [516, 167] width 296 height 21
type input "r.lopez@fetch.com"
click at [640, 218] on span "Submit" at bounding box center [650, 215] width 26 height 10
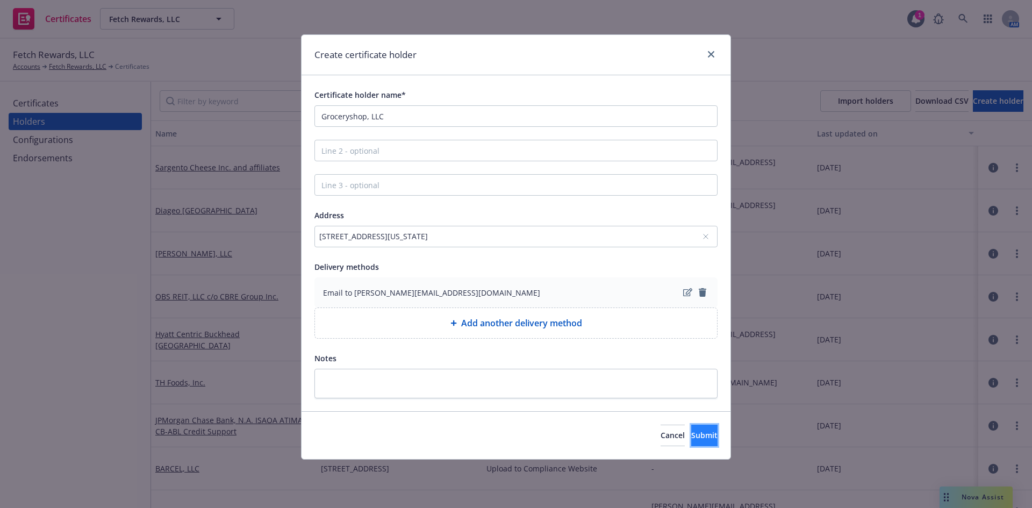
click at [691, 437] on span "Submit" at bounding box center [704, 435] width 26 height 10
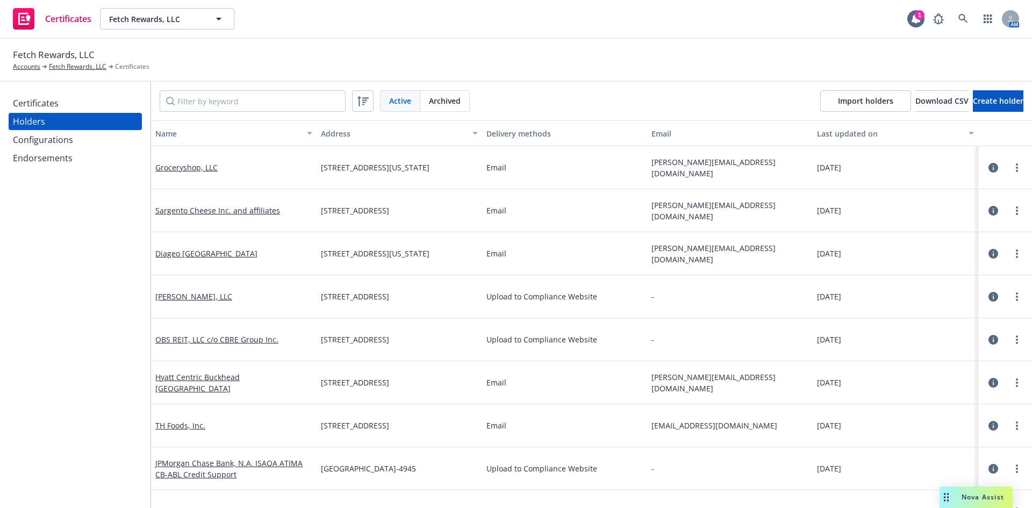
click at [54, 138] on div "Configurations" at bounding box center [43, 139] width 60 height 17
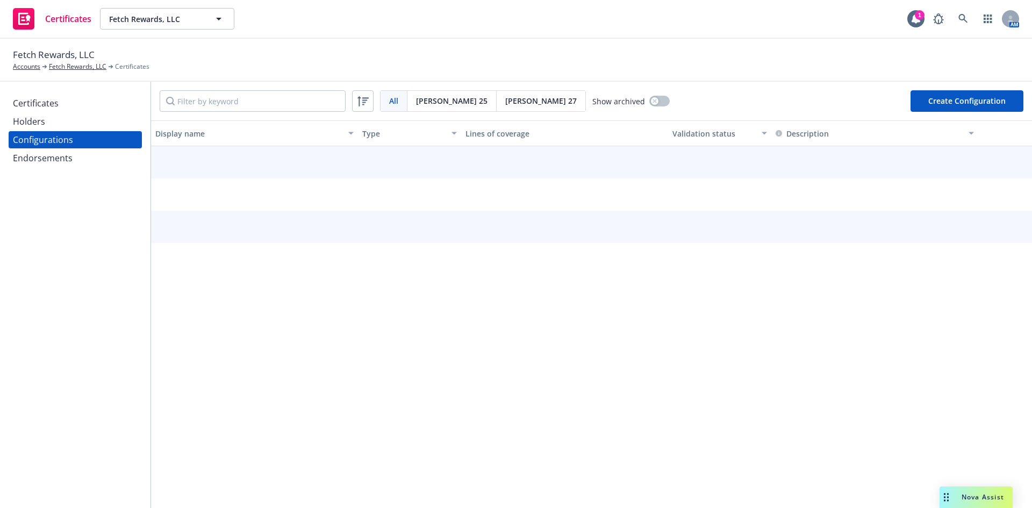
click at [56, 111] on div "Certificates" at bounding box center [36, 103] width 46 height 17
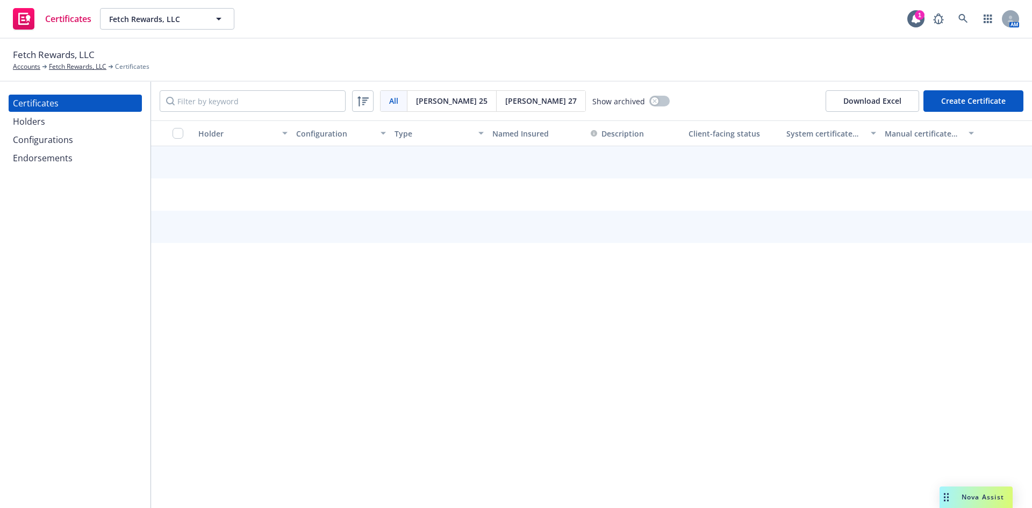
click at [68, 105] on div "Certificates" at bounding box center [75, 103] width 125 height 17
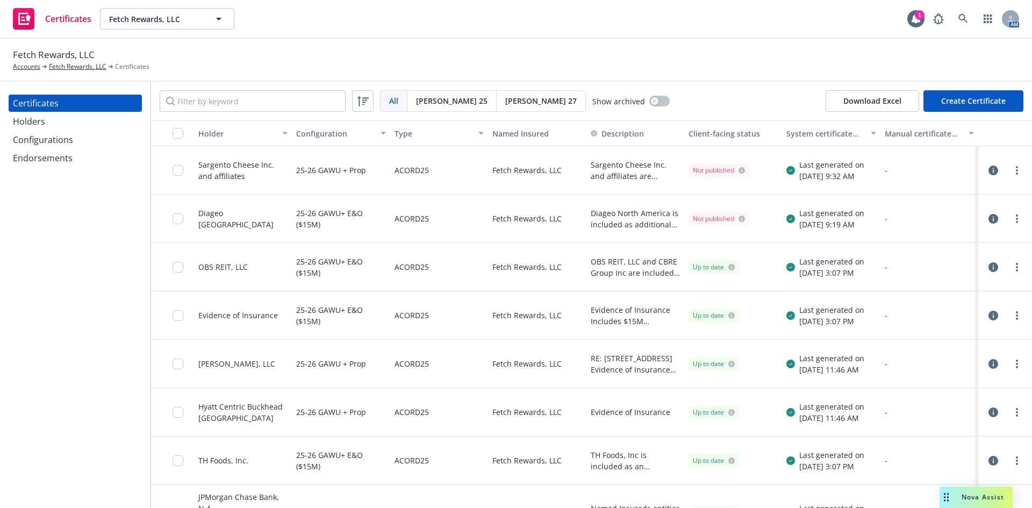
click at [986, 100] on button "Create Certificate" at bounding box center [973, 100] width 100 height 21
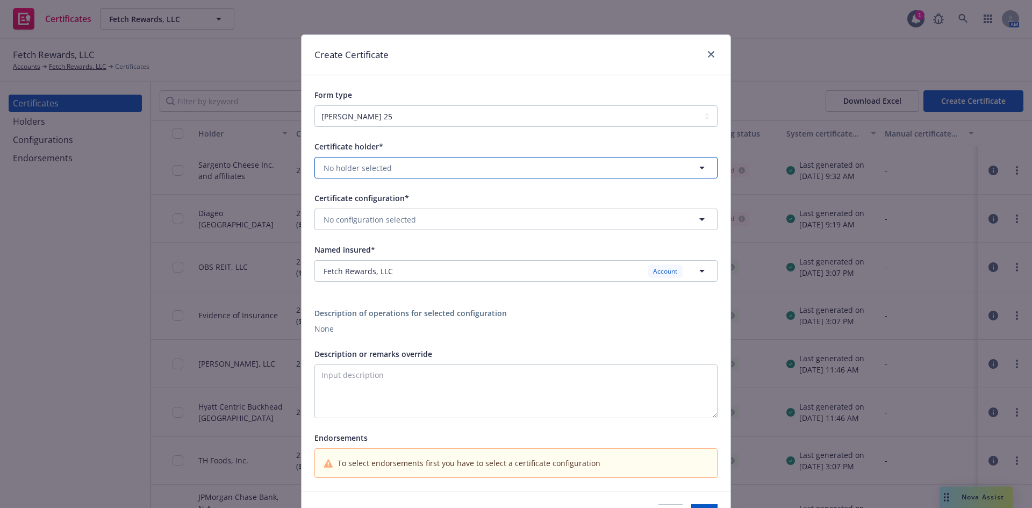
click at [348, 160] on button "No holder selected" at bounding box center [515, 167] width 403 height 21
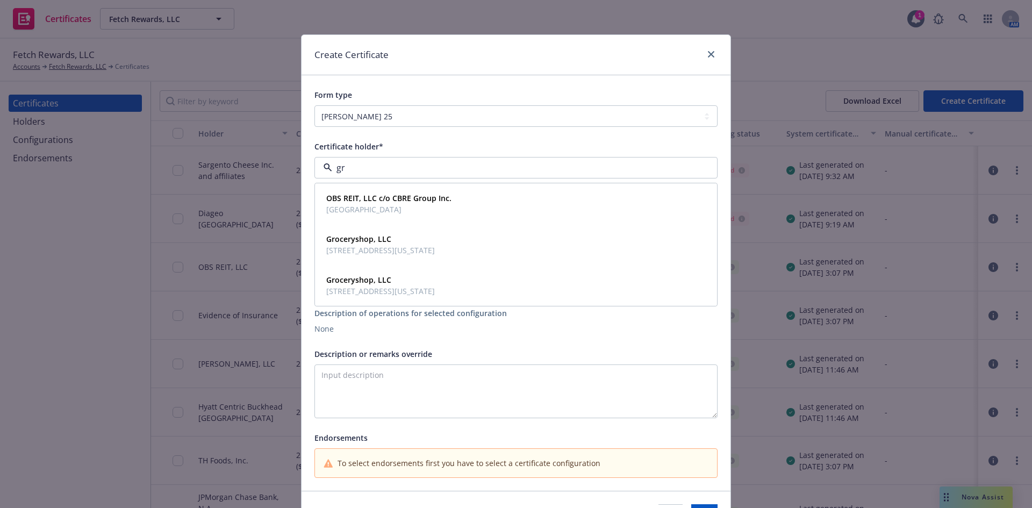
type input "gr"
drag, startPoint x: 594, startPoint y: 62, endPoint x: 631, endPoint y: 58, distance: 36.8
click at [597, 61] on div "Create Certificate" at bounding box center [515, 55] width 429 height 40
click at [708, 54] on icon "close" at bounding box center [711, 54] width 6 height 6
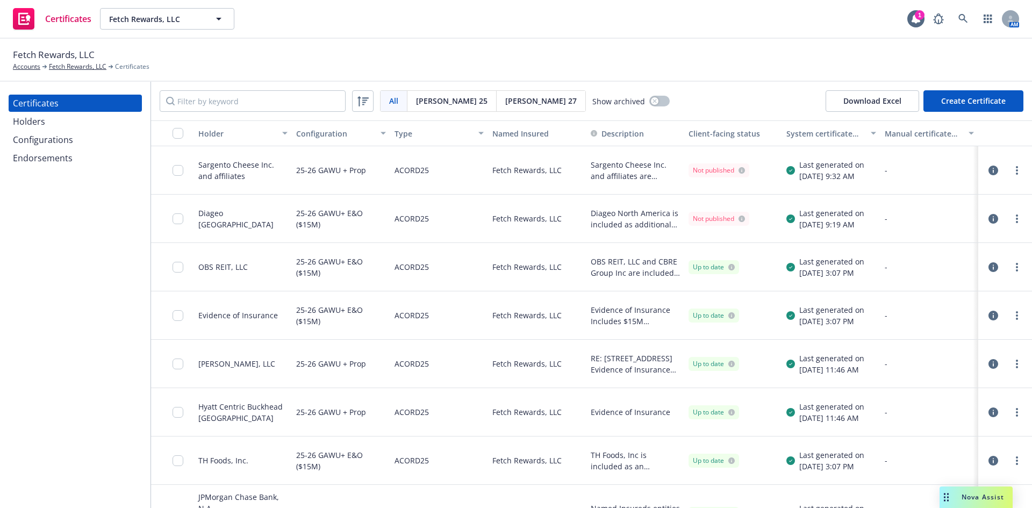
click at [38, 121] on div "Holders" at bounding box center [29, 121] width 32 height 17
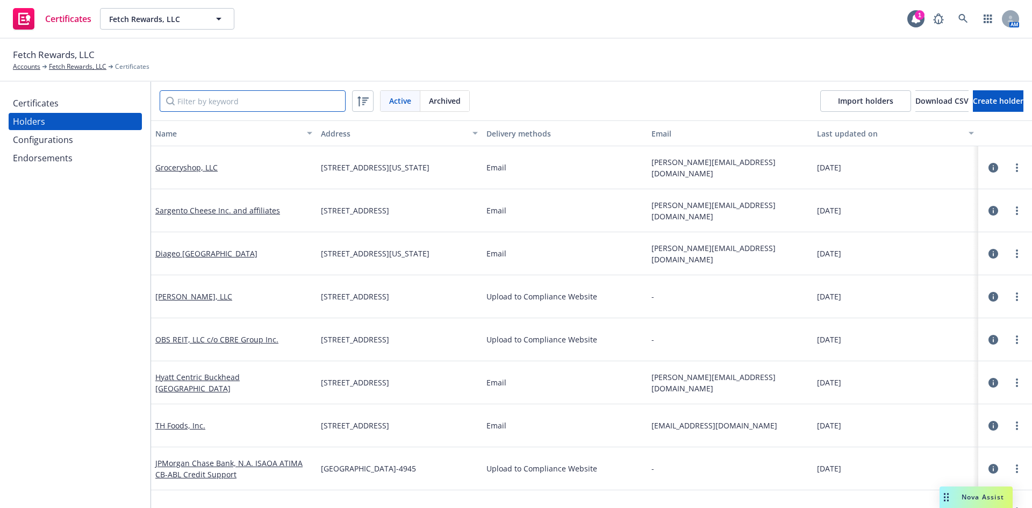
click at [227, 105] on input "Filter by keyword" at bounding box center [253, 100] width 186 height 21
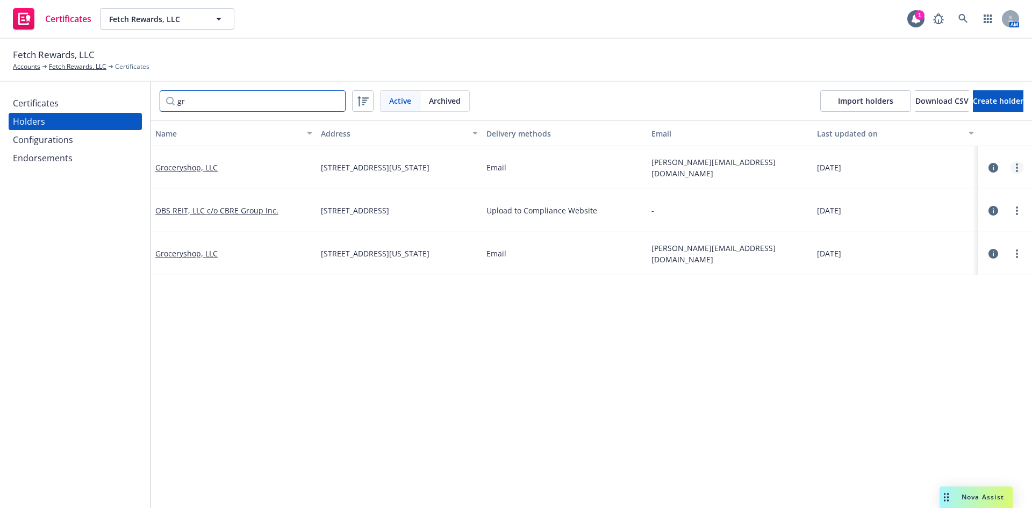
type input "gr"
click at [1012, 168] on link "more" at bounding box center [1016, 167] width 13 height 13
click at [924, 210] on link "Archive" at bounding box center [955, 210] width 118 height 21
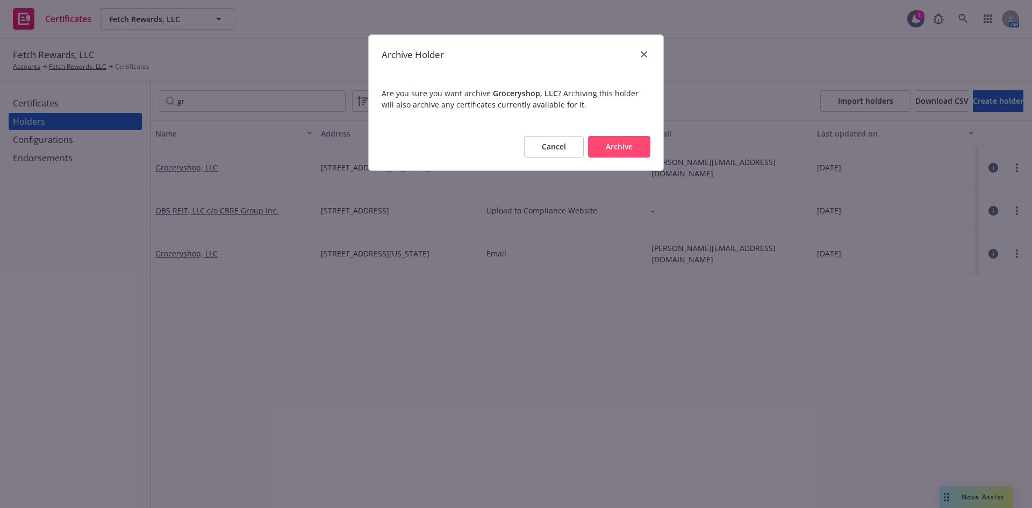
click at [626, 153] on button "Archive" at bounding box center [619, 146] width 62 height 21
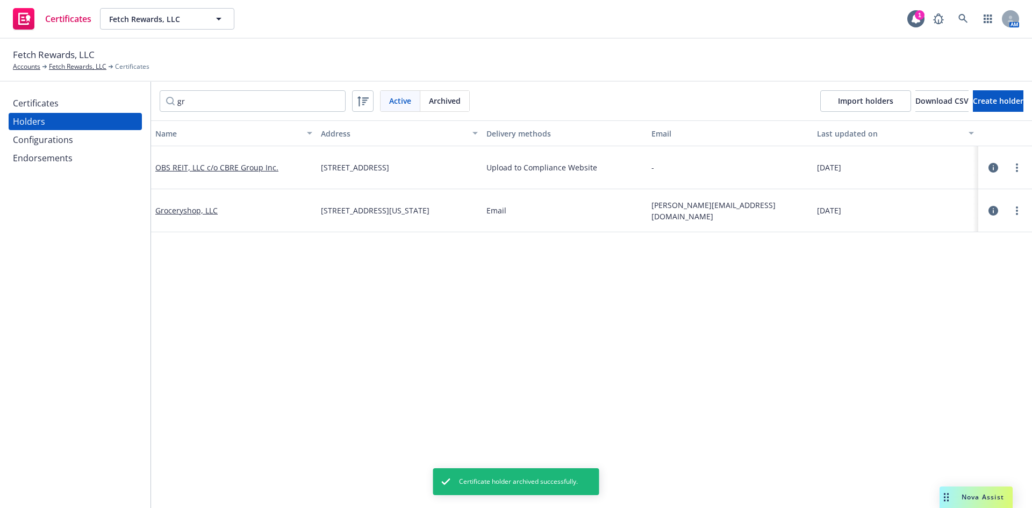
click at [77, 109] on div "Certificates" at bounding box center [75, 103] width 125 height 17
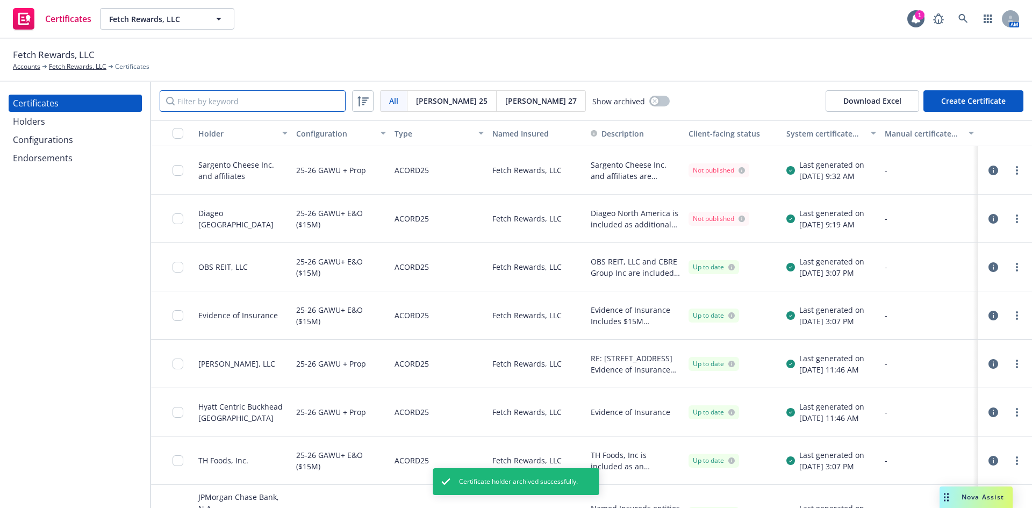
click at [255, 104] on input "Filter by keyword" at bounding box center [253, 100] width 186 height 21
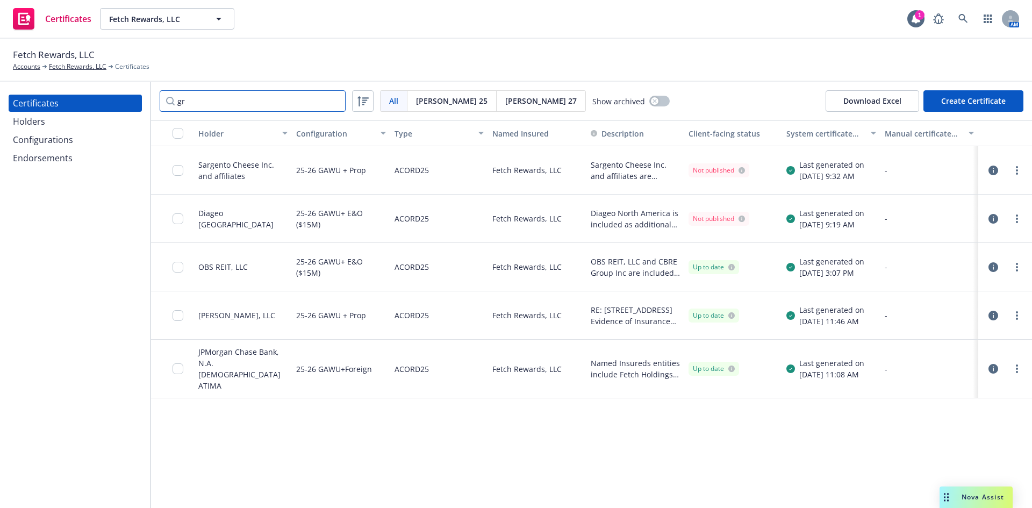
type input "gr"
click at [652, 102] on icon "button" at bounding box center [654, 101] width 4 height 4
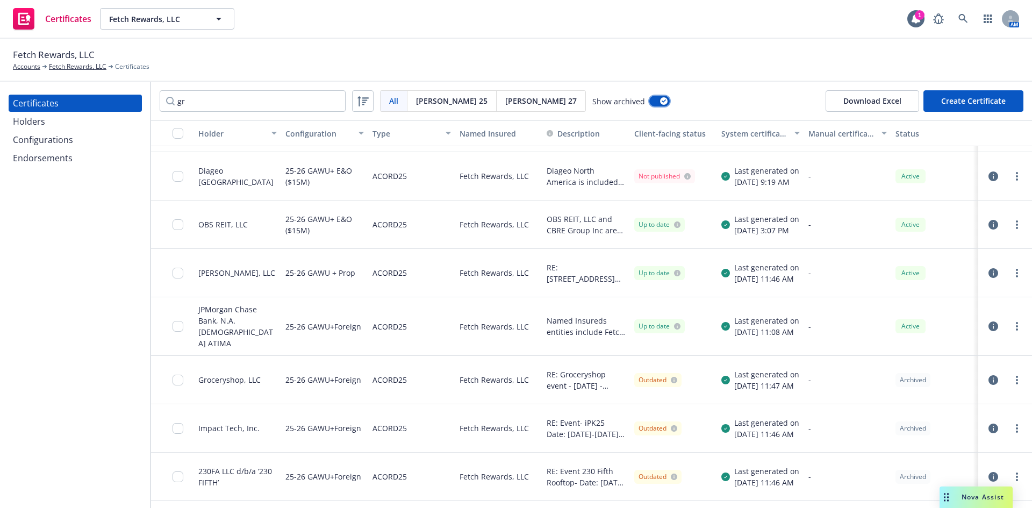
scroll to position [84, 0]
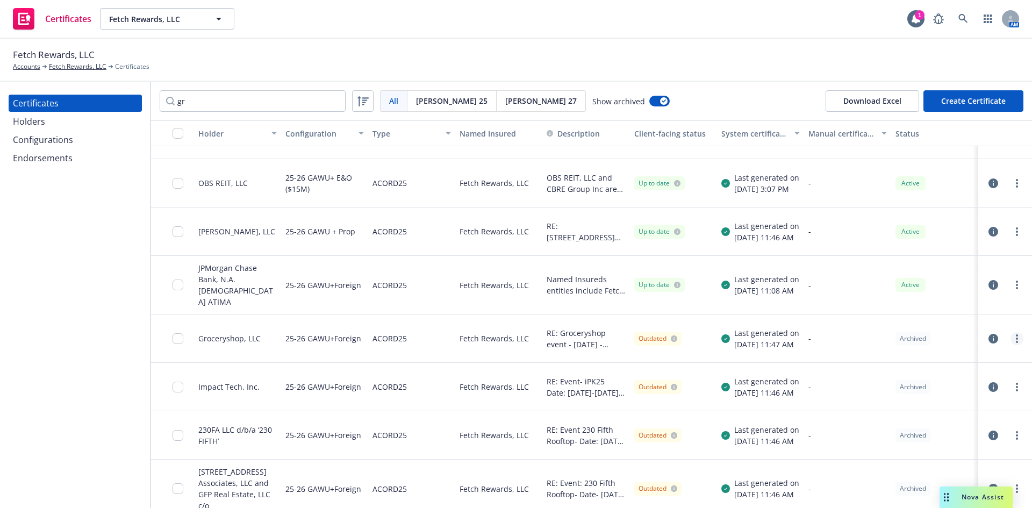
click at [1011, 332] on link "more" at bounding box center [1016, 338] width 13 height 13
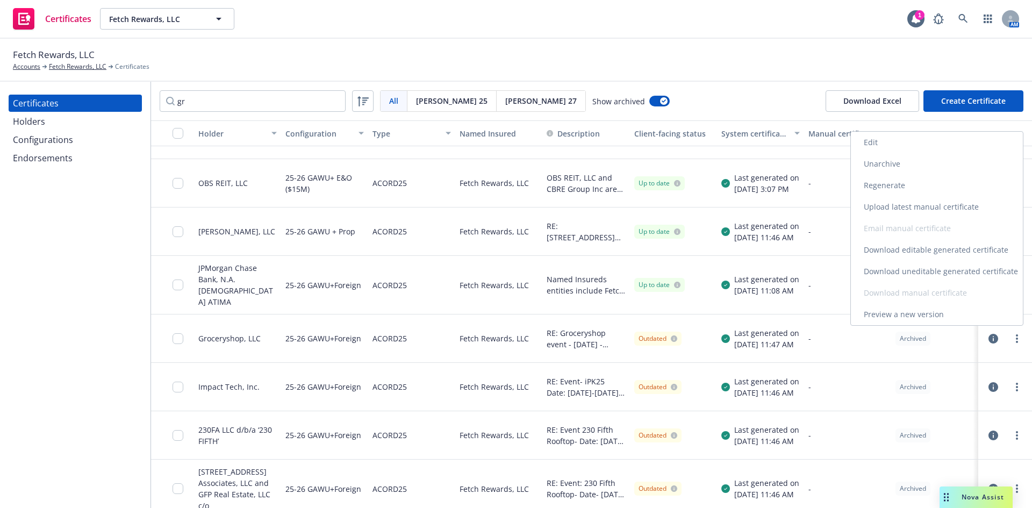
click at [896, 161] on link "Unarchive" at bounding box center [937, 163] width 172 height 21
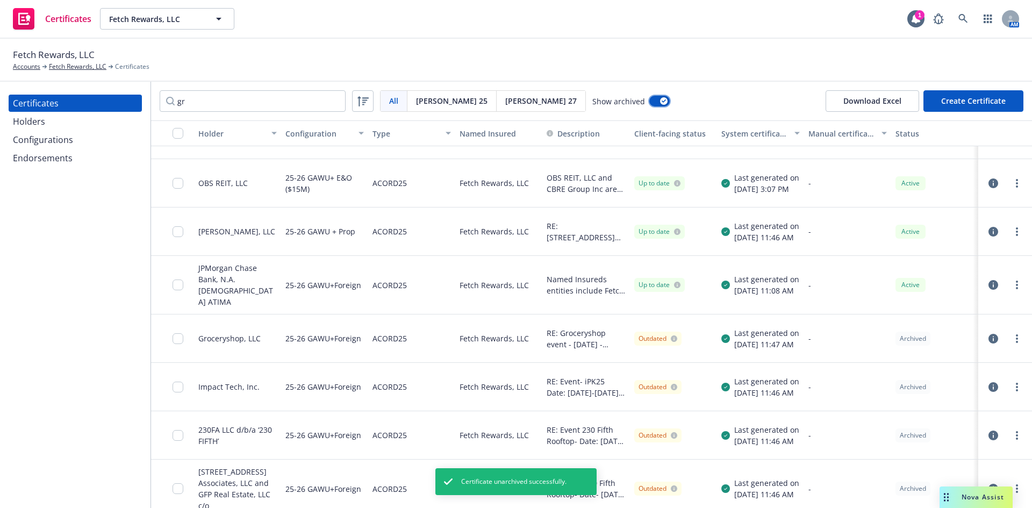
click at [660, 103] on div "button" at bounding box center [664, 101] width 8 height 8
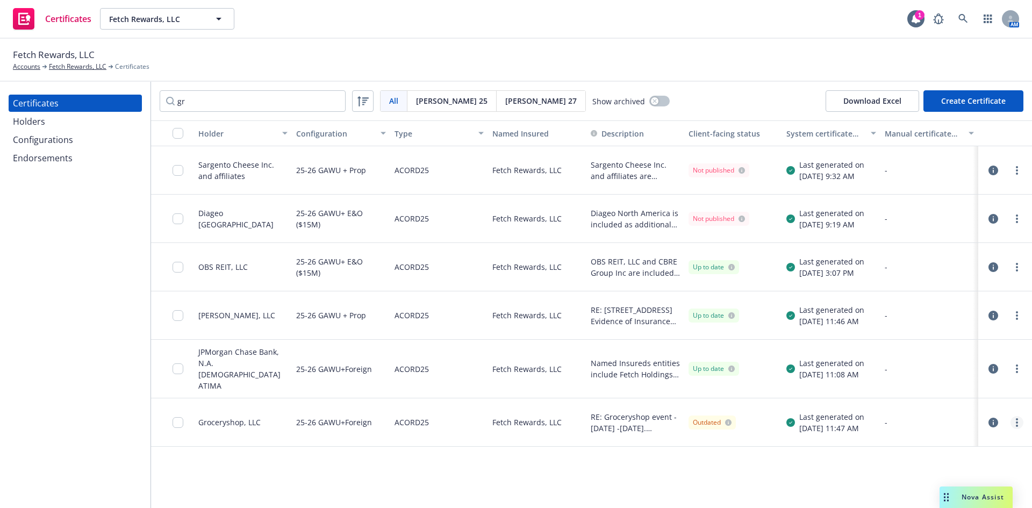
click at [1015, 416] on link "more" at bounding box center [1016, 422] width 13 height 13
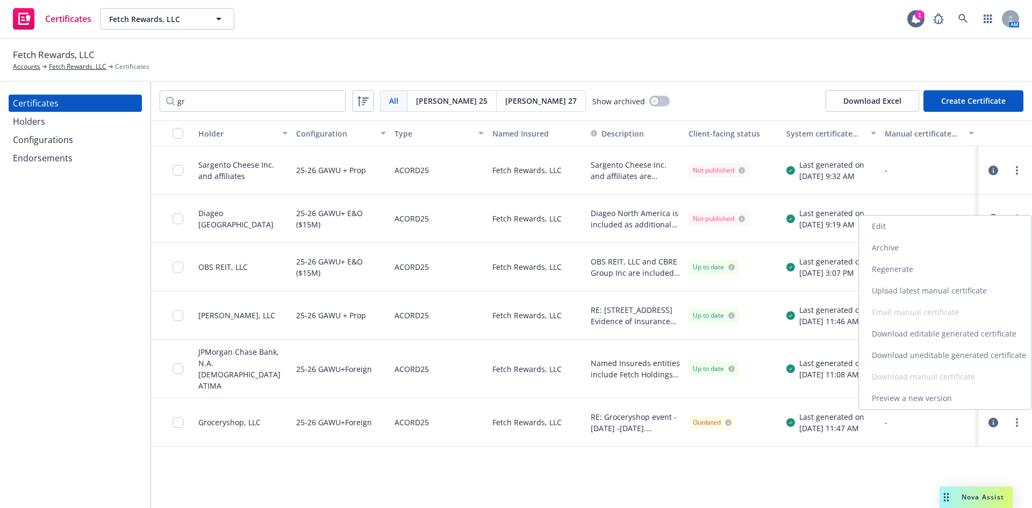
click at [910, 267] on link "Regenerate" at bounding box center [945, 268] width 172 height 21
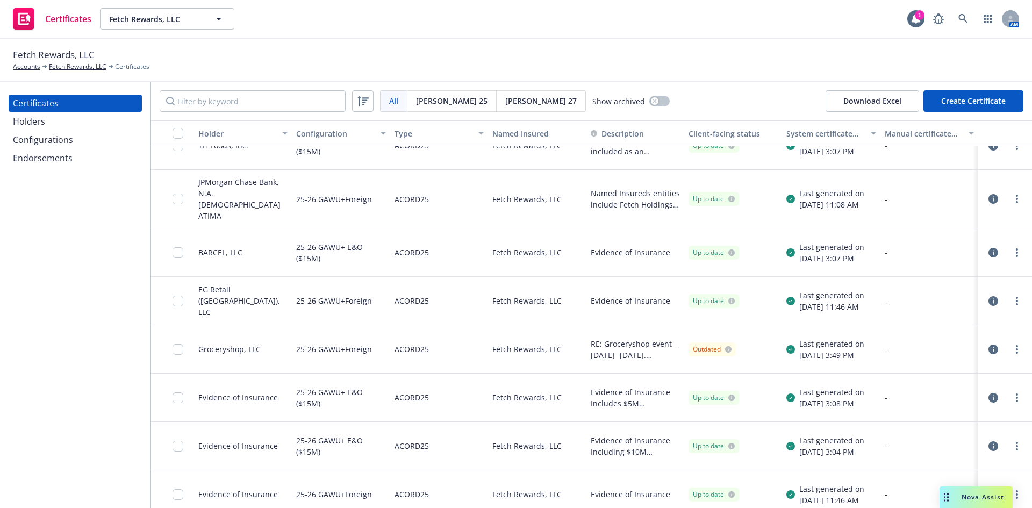
scroll to position [315, 0]
click at [1016, 348] on circle "more" at bounding box center [1017, 349] width 2 height 2
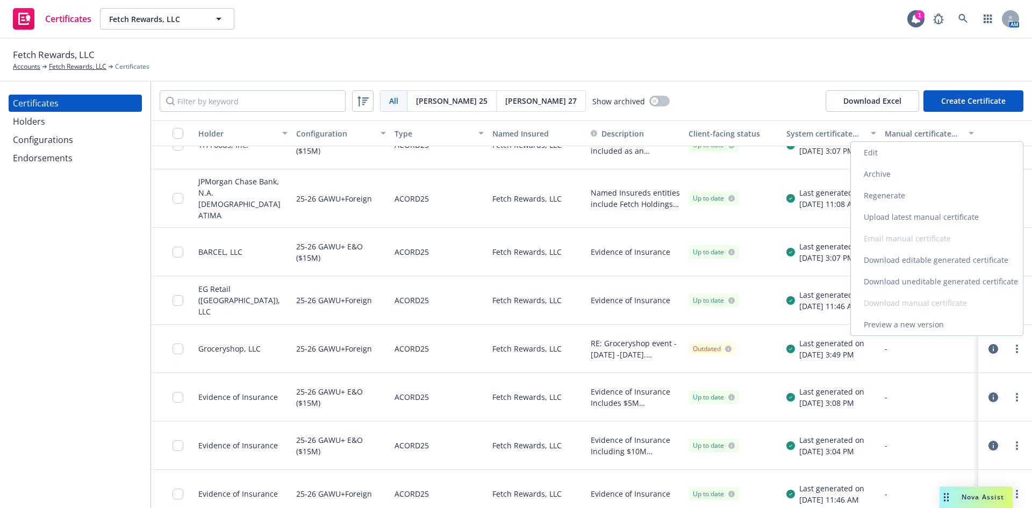
click at [903, 277] on link "Download uneditable generated certificate" at bounding box center [937, 281] width 172 height 21
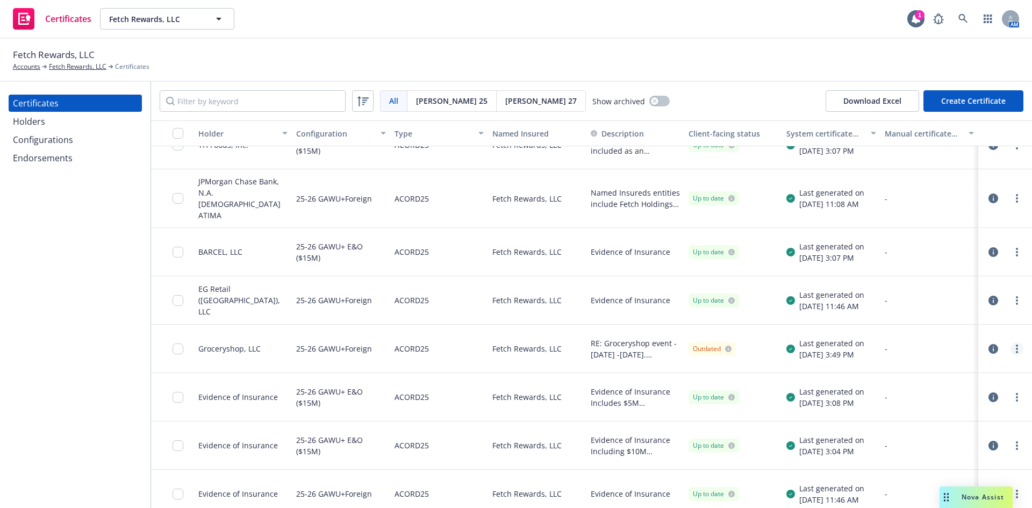
click at [1016, 348] on circle "more" at bounding box center [1017, 349] width 2 height 2
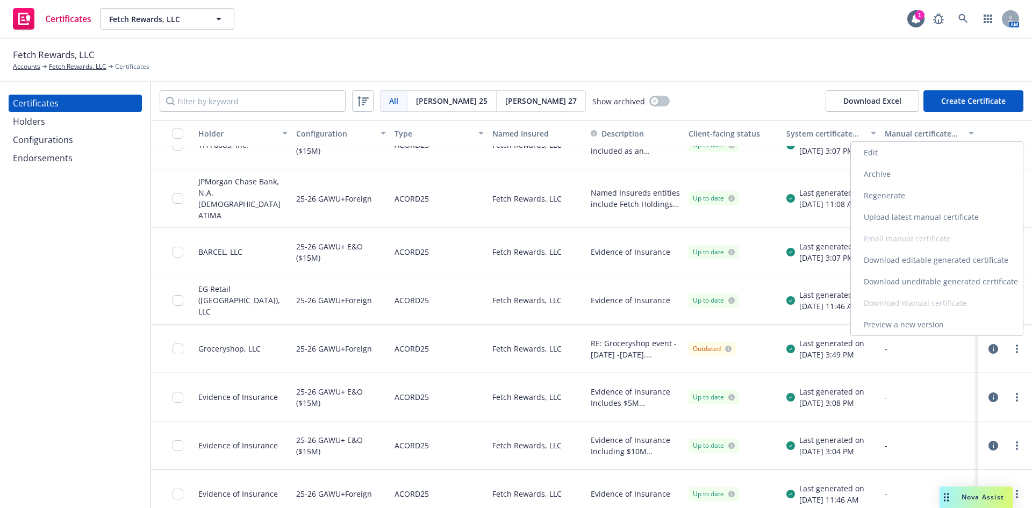
click at [900, 157] on link "Edit" at bounding box center [937, 152] width 172 height 21
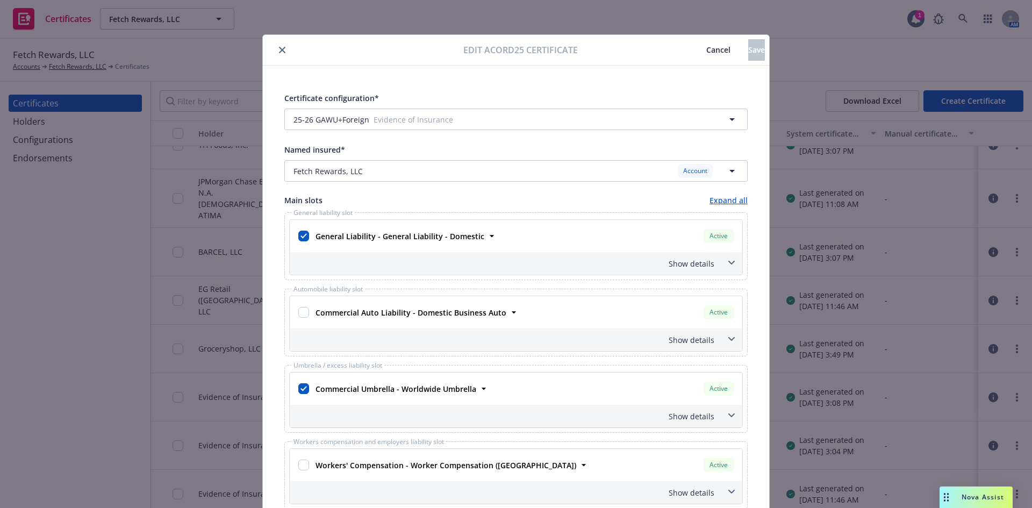
click at [280, 50] on icon "close" at bounding box center [282, 50] width 6 height 6
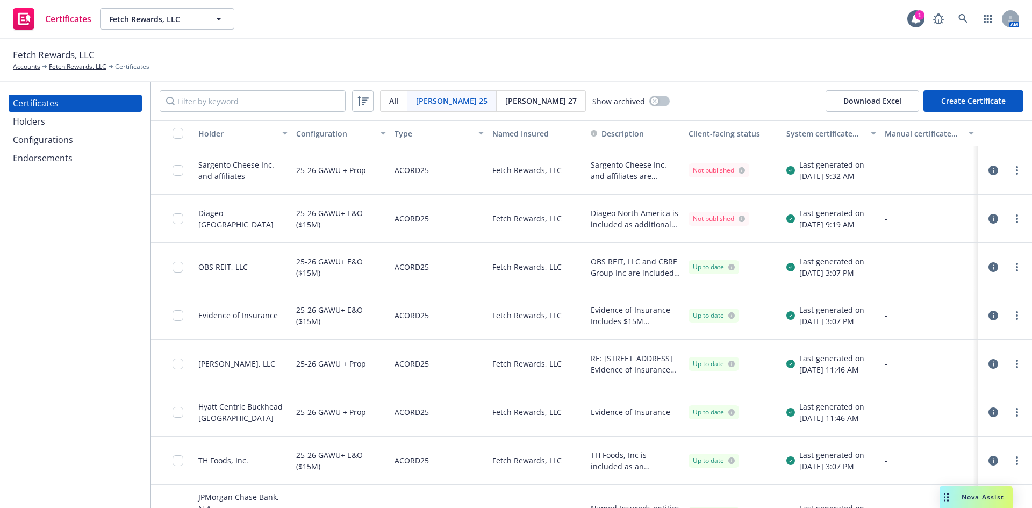
scroll to position [315, 0]
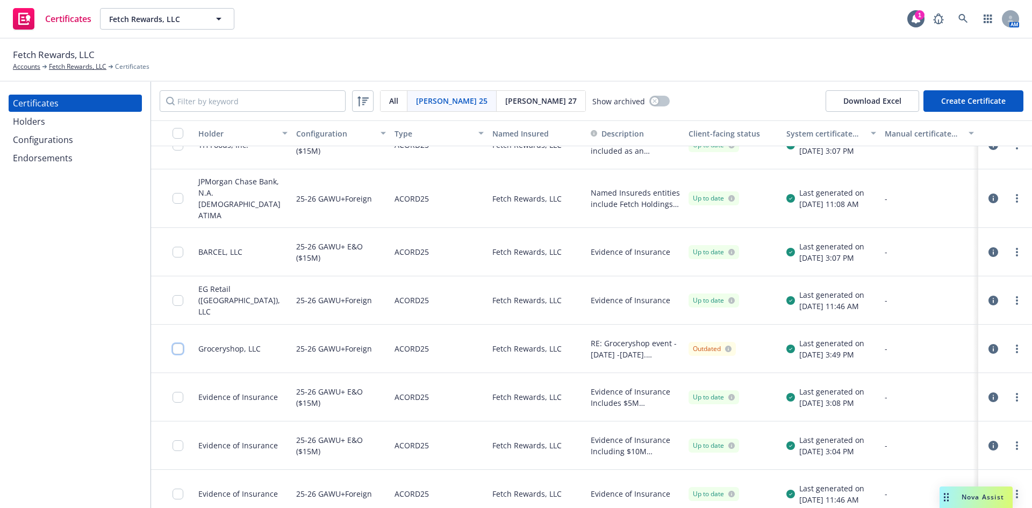
drag, startPoint x: 177, startPoint y: 341, endPoint x: 228, endPoint y: 358, distance: 53.9
click at [177, 343] on input "checkbox" at bounding box center [178, 348] width 11 height 11
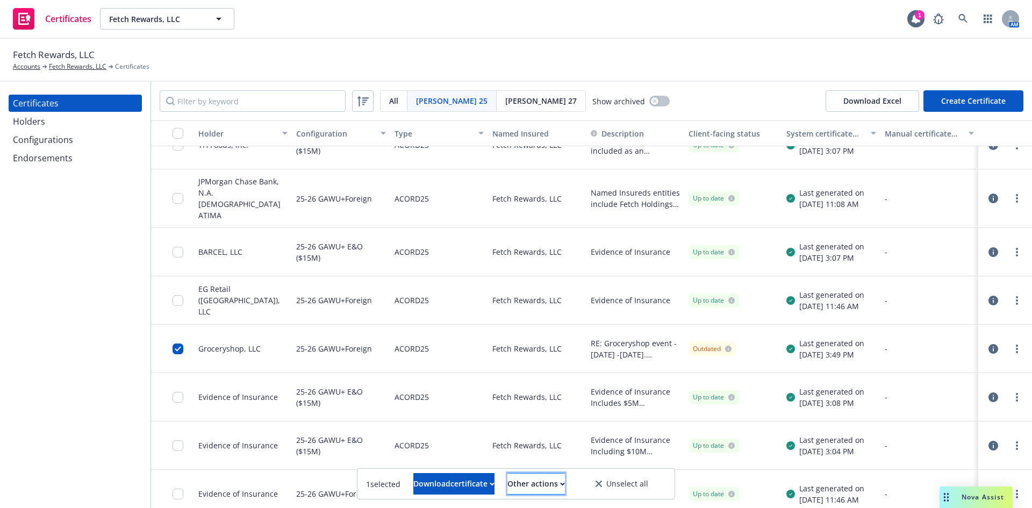
click at [559, 485] on div "Other actions" at bounding box center [536, 483] width 58 height 20
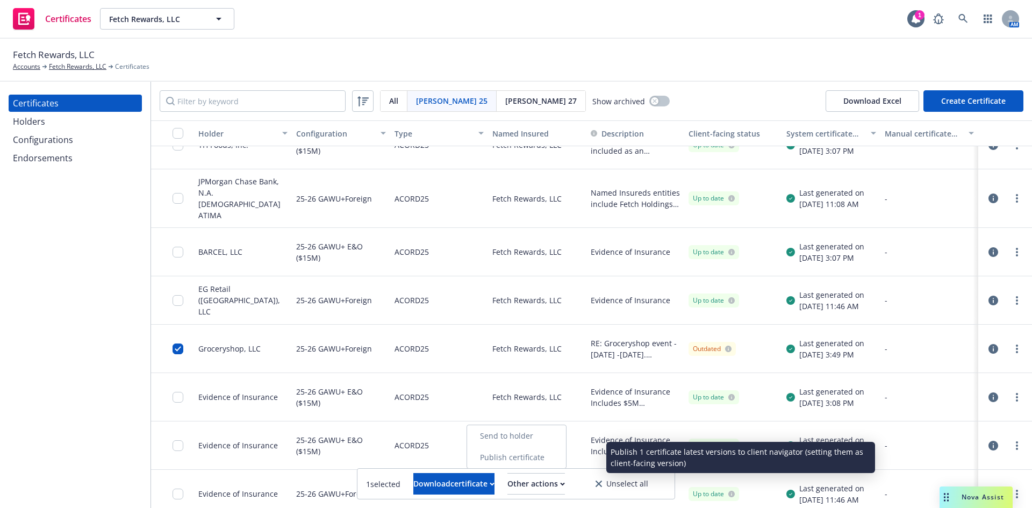
click at [543, 455] on link "Publish certificate" at bounding box center [516, 457] width 99 height 21
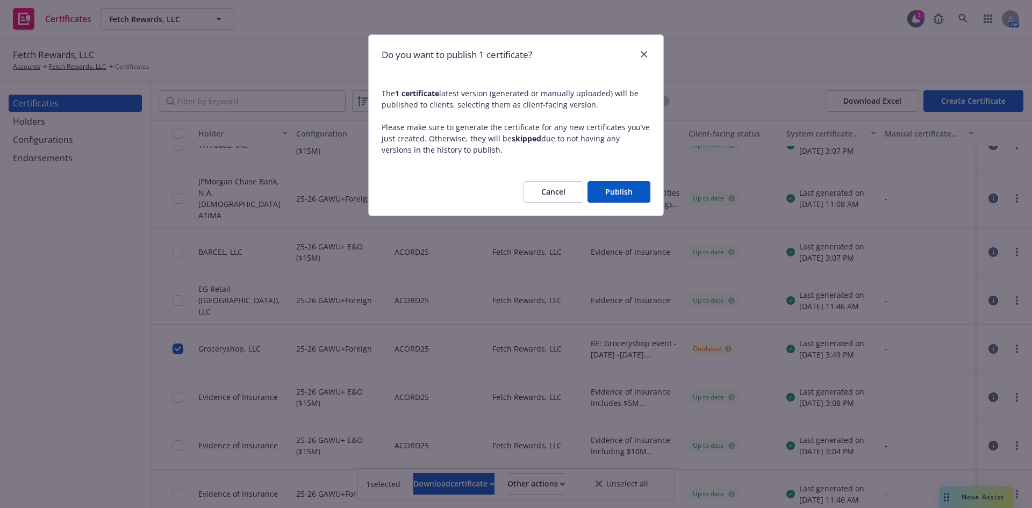
click at [620, 190] on button "Publish" at bounding box center [618, 191] width 63 height 21
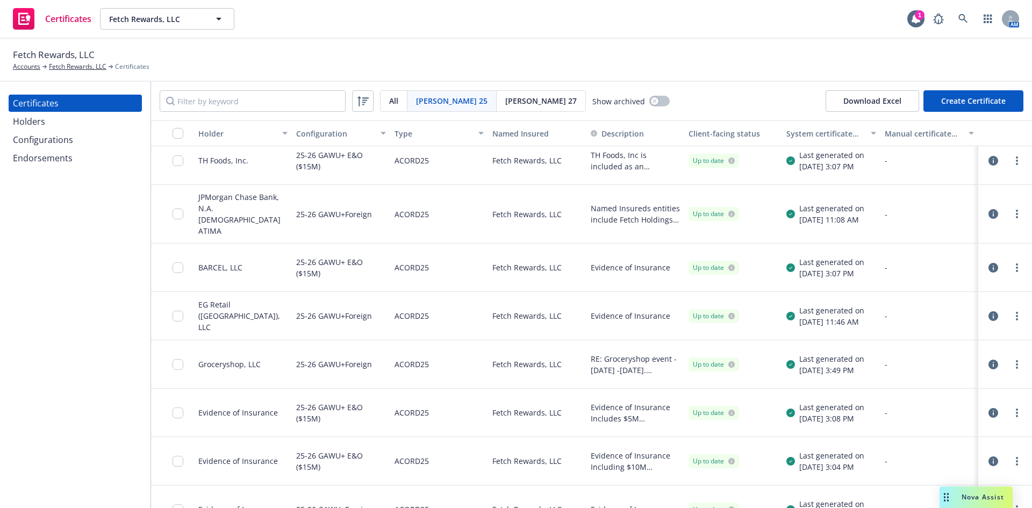
scroll to position [315, 0]
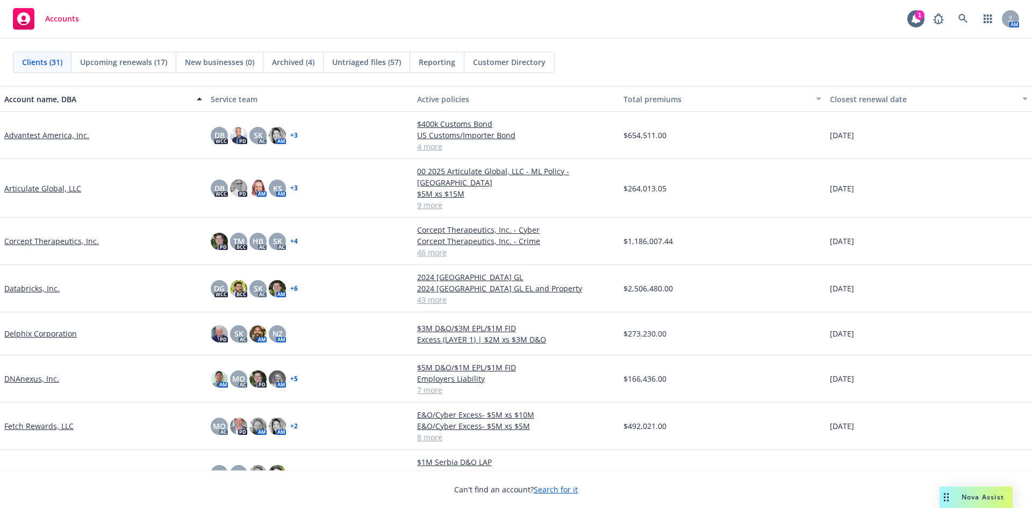
click at [28, 373] on link "DNAnexus, Inc." at bounding box center [31, 378] width 55 height 11
